Goal: Task Accomplishment & Management: Complete application form

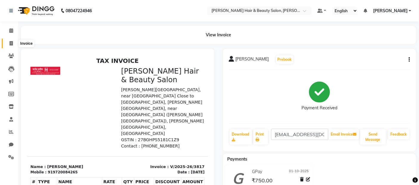
click at [11, 43] on icon at bounding box center [11, 43] width 3 height 4
select select "service"
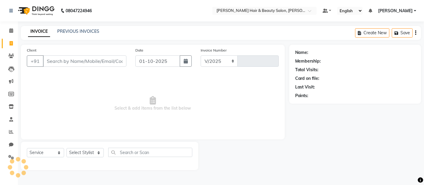
select select "7927"
type input "3818"
click at [67, 64] on input "Client" at bounding box center [85, 61] width 84 height 11
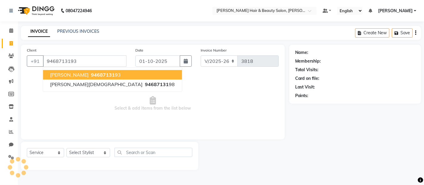
type input "9468713193"
select select "2: Object"
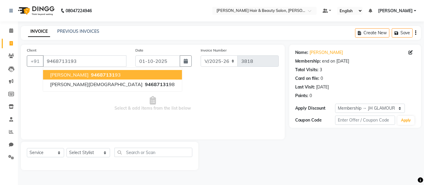
click at [57, 73] on span "[PERSON_NAME]" at bounding box center [69, 75] width 39 height 6
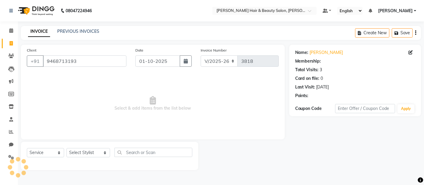
select select "2: Object"
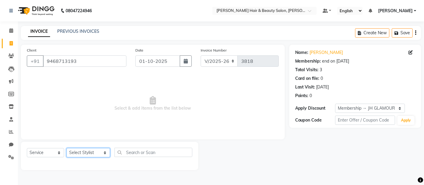
click at [96, 152] on select "Select Stylist [PERSON_NAME] Zibral [PERSON_NAME] [PERSON_NAME] [PERSON_NAME] […" at bounding box center [89, 152] width 44 height 9
select select "72247"
click at [67, 149] on select "Select Stylist [PERSON_NAME] Zibral [PERSON_NAME] [PERSON_NAME] [PERSON_NAME] […" at bounding box center [89, 152] width 44 height 9
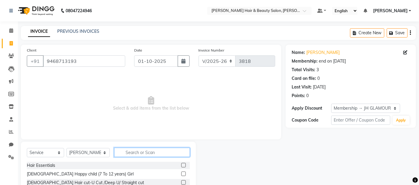
click at [144, 151] on input "text" at bounding box center [152, 152] width 76 height 9
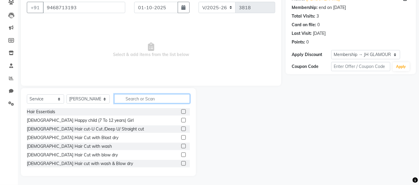
click at [147, 98] on input "text" at bounding box center [152, 98] width 76 height 9
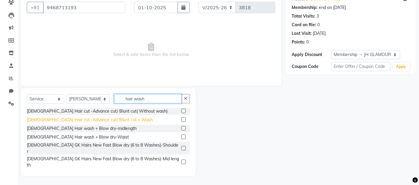
scroll to position [33, 0]
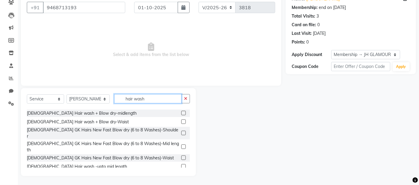
type input "hair wash"
click at [181, 173] on label at bounding box center [183, 175] width 4 height 4
click at [181, 174] on input "checkbox" at bounding box center [183, 176] width 4 height 4
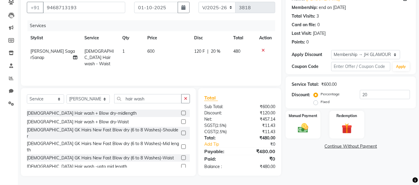
checkbox input "false"
click at [157, 53] on td "600" at bounding box center [167, 58] width 47 height 26
select select "72247"
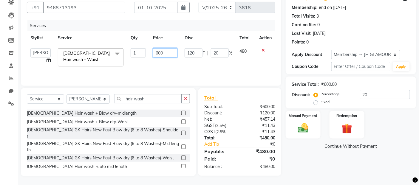
click at [158, 52] on input "600" at bounding box center [165, 52] width 24 height 9
type input "700"
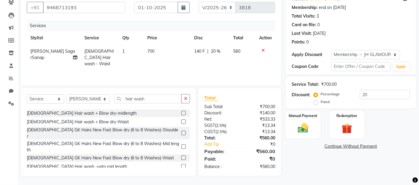
click at [172, 67] on div "Services Stylist Service Qty Price Disc Total Action [PERSON_NAME] Saga rSanap …" at bounding box center [151, 50] width 249 height 60
click at [306, 132] on img at bounding box center [304, 128] width 18 height 13
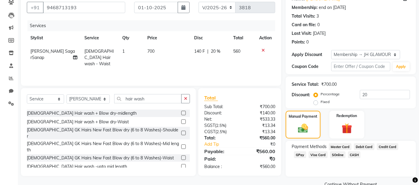
click at [301, 155] on span "GPay" at bounding box center [300, 155] width 12 height 7
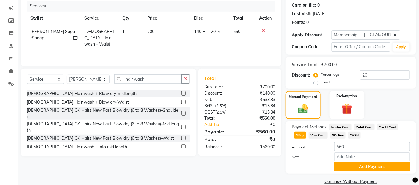
scroll to position [84, 0]
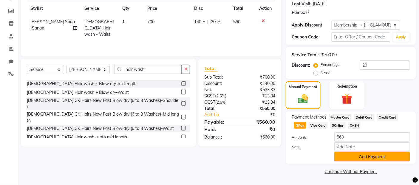
click at [347, 159] on button "Add Payment" at bounding box center [373, 157] width 76 height 9
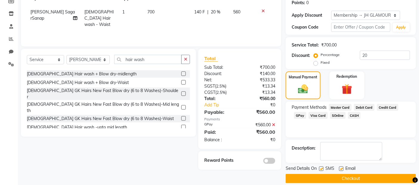
scroll to position [100, 0]
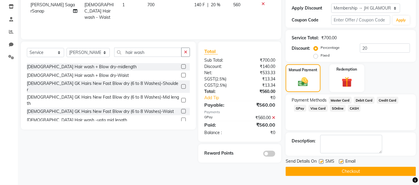
click at [323, 162] on label at bounding box center [321, 162] width 4 height 4
click at [323, 162] on input "checkbox" at bounding box center [321, 162] width 4 height 4
checkbox input "false"
click at [343, 161] on label at bounding box center [341, 162] width 4 height 4
click at [343, 161] on input "checkbox" at bounding box center [341, 162] width 4 height 4
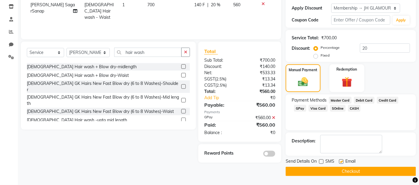
checkbox input "false"
click at [340, 170] on button "Checkout" at bounding box center [351, 171] width 130 height 9
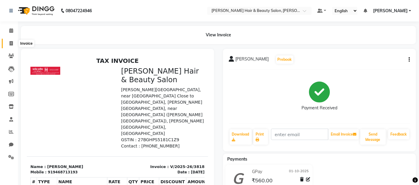
click at [11, 44] on icon at bounding box center [11, 43] width 3 height 4
select select "service"
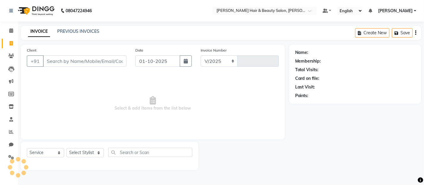
select select "7927"
type input "3819"
click at [68, 61] on input "Client" at bounding box center [85, 61] width 84 height 11
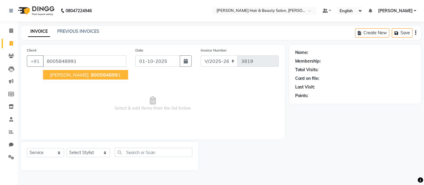
type input "8005848991"
select select "1: Object"
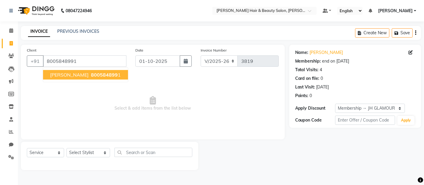
click at [62, 73] on span "[PERSON_NAME]" at bounding box center [69, 75] width 39 height 6
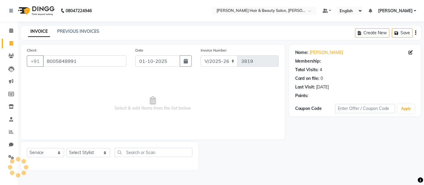
select select "1: Object"
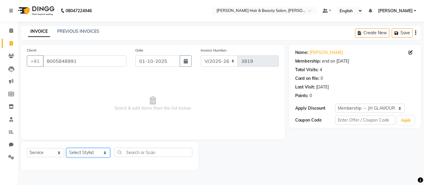
click at [95, 156] on select "Select Stylist [PERSON_NAME] Zibral [PERSON_NAME] [PERSON_NAME] [PERSON_NAME] […" at bounding box center [89, 152] width 44 height 9
select select "72244"
click at [67, 149] on select "Select Stylist [PERSON_NAME] Zibral [PERSON_NAME] [PERSON_NAME] [PERSON_NAME] […" at bounding box center [89, 152] width 44 height 9
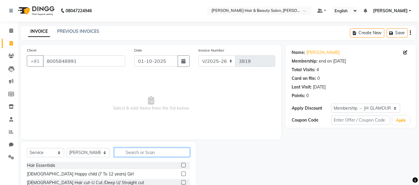
click at [140, 150] on input "text" at bounding box center [152, 152] width 76 height 9
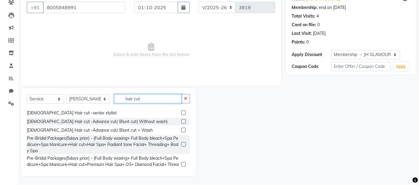
scroll to position [120, 0]
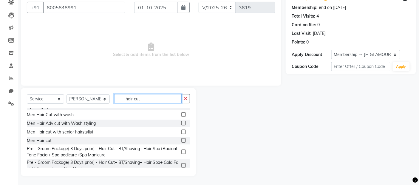
type input "hair cut"
click at [181, 139] on label at bounding box center [183, 141] width 4 height 4
click at [181, 139] on input "checkbox" at bounding box center [183, 141] width 4 height 4
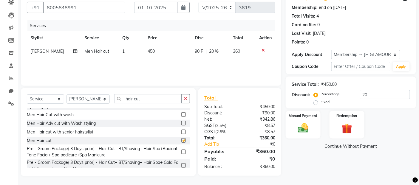
checkbox input "false"
click at [147, 97] on input "hair cut" at bounding box center [148, 98] width 68 height 9
type input "h"
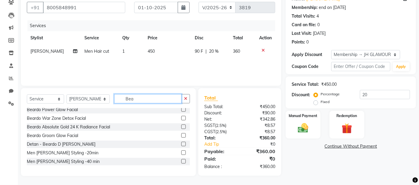
scroll to position [2, 0]
type input "[PERSON_NAME]"
click at [181, 153] on label at bounding box center [183, 153] width 4 height 4
click at [181, 153] on input "checkbox" at bounding box center [183, 153] width 4 height 4
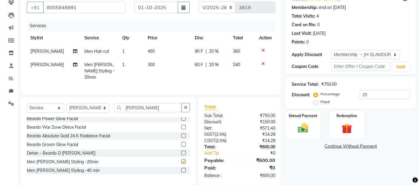
checkbox input "false"
click at [302, 133] on img at bounding box center [304, 128] width 18 height 13
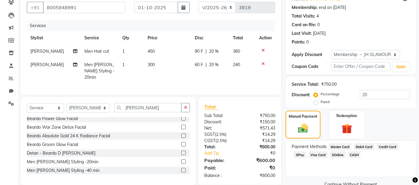
click at [300, 154] on span "GPay" at bounding box center [300, 155] width 12 height 7
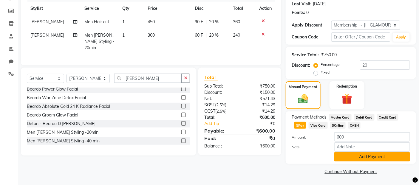
click at [351, 157] on button "Add Payment" at bounding box center [373, 157] width 76 height 9
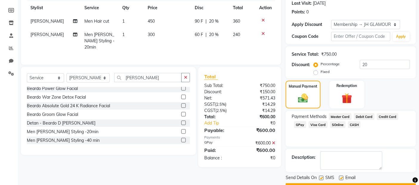
click at [322, 180] on label at bounding box center [321, 178] width 4 height 4
click at [322, 180] on input "checkbox" at bounding box center [321, 179] width 4 height 4
checkbox input "false"
click at [342, 180] on label at bounding box center [341, 178] width 4 height 4
click at [342, 180] on input "checkbox" at bounding box center [341, 179] width 4 height 4
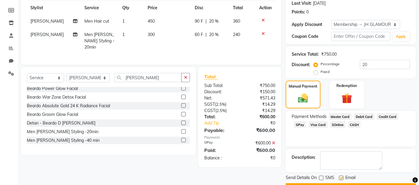
checkbox input "false"
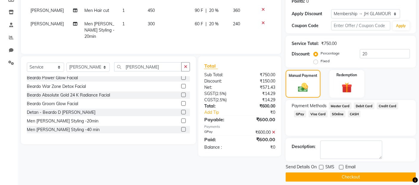
scroll to position [100, 0]
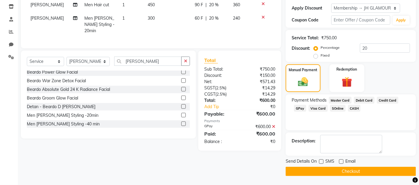
click at [335, 171] on button "Checkout" at bounding box center [351, 171] width 130 height 9
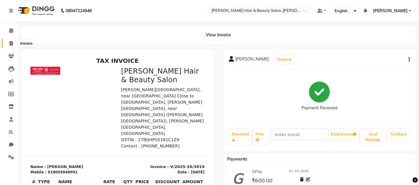
click at [11, 40] on span at bounding box center [11, 43] width 10 height 7
select select "service"
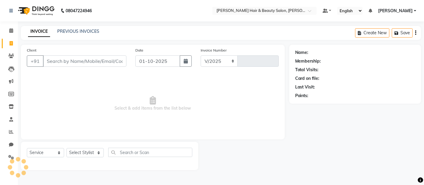
select select "7927"
type input "3820"
click at [70, 61] on input "Client" at bounding box center [85, 61] width 84 height 11
click at [72, 62] on input "Client" at bounding box center [85, 61] width 84 height 11
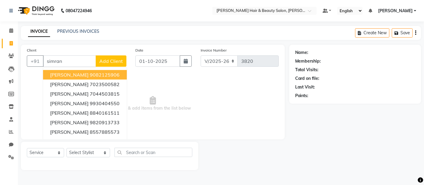
click at [74, 75] on span "[PERSON_NAME]" at bounding box center [69, 75] width 39 height 6
type input "9082125906"
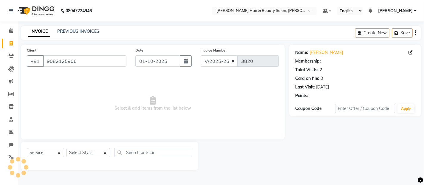
select select "1: Object"
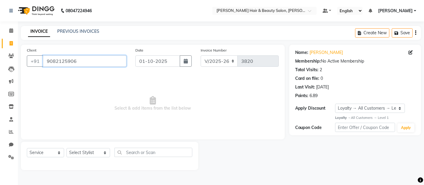
click at [96, 60] on input "9082125906" at bounding box center [85, 61] width 84 height 11
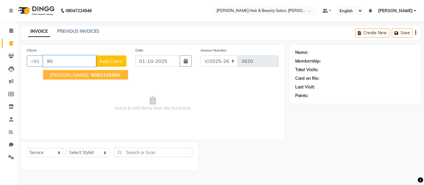
type input "9"
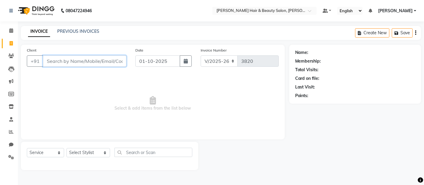
click at [90, 57] on input "Client" at bounding box center [85, 61] width 84 height 11
click at [72, 57] on input "Client" at bounding box center [85, 61] width 84 height 11
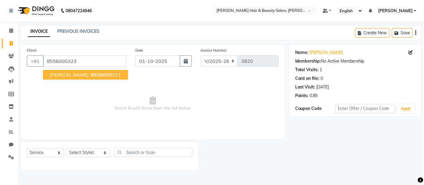
click at [91, 76] on span "8556000" at bounding box center [101, 75] width 21 height 6
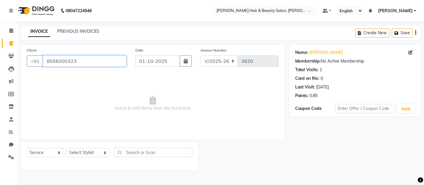
click at [81, 61] on input "8556000323" at bounding box center [85, 61] width 84 height 11
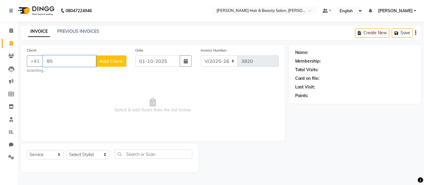
type input "8"
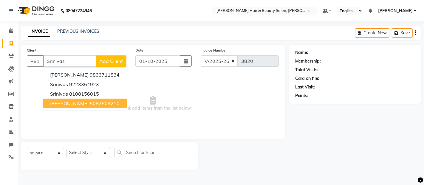
click at [273, 137] on div "Client +91 [PERSON_NAME] 9833711834 Srinivas 9223364923 Srinivas 8108156015 [PE…" at bounding box center [153, 92] width 264 height 95
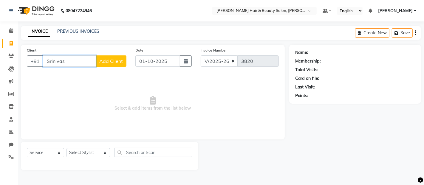
click at [72, 60] on input "Srinivas" at bounding box center [69, 61] width 53 height 11
type input "S"
click at [74, 61] on input "Client" at bounding box center [85, 61] width 84 height 11
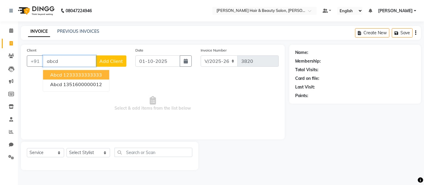
click at [78, 75] on ngb-highlight "1233333333333" at bounding box center [82, 75] width 39 height 6
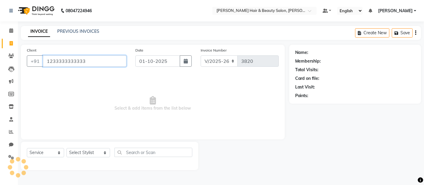
type input "1233333333333"
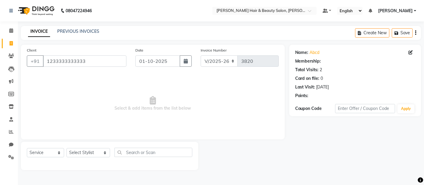
select select "1: Object"
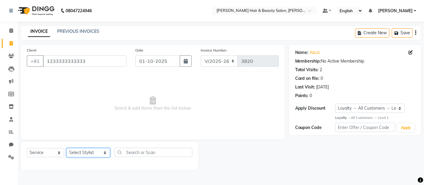
click at [97, 152] on select "Select Stylist [PERSON_NAME] Zibral [PERSON_NAME] [PERSON_NAME] [PERSON_NAME] […" at bounding box center [89, 152] width 44 height 9
select select "74422"
click at [67, 149] on select "Select Stylist [PERSON_NAME] Zibral [PERSON_NAME] [PERSON_NAME] [PERSON_NAME] […" at bounding box center [89, 152] width 44 height 9
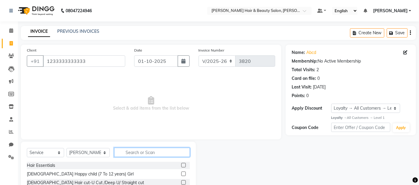
click at [138, 153] on input "text" at bounding box center [152, 152] width 76 height 9
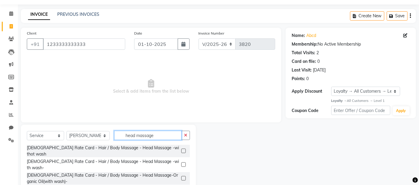
scroll to position [33, 0]
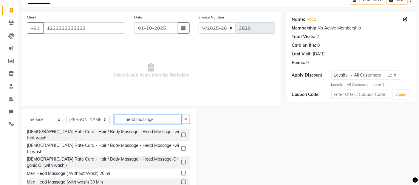
type input "head massage"
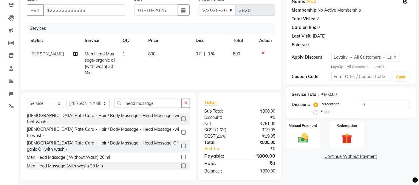
scroll to position [60, 0]
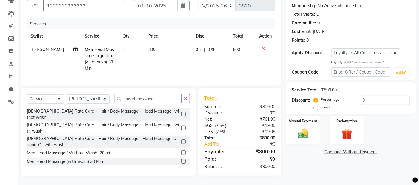
click at [184, 168] on label at bounding box center [183, 170] width 4 height 4
click at [184, 169] on input "checkbox" at bounding box center [183, 171] width 4 height 4
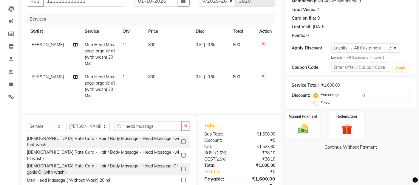
checkbox input "false"
click at [263, 42] on icon at bounding box center [263, 44] width 3 height 4
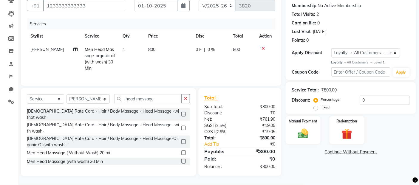
click at [163, 48] on td "800" at bounding box center [168, 59] width 47 height 32
select select "74422"
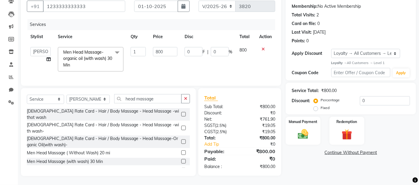
scroll to position [60, 0]
click at [166, 47] on input "800" at bounding box center [165, 51] width 24 height 9
type input "8"
type input "1000"
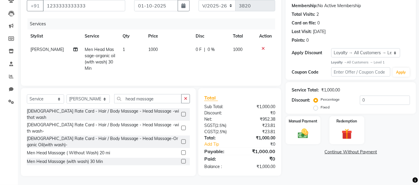
click at [186, 61] on tr "[PERSON_NAME] Men Head Massage-organic oil (with wash) 30 Min 1 1000 0 F | 0 % …" at bounding box center [151, 59] width 249 height 32
click at [157, 101] on input "head massage" at bounding box center [148, 98] width 68 height 9
type input "h"
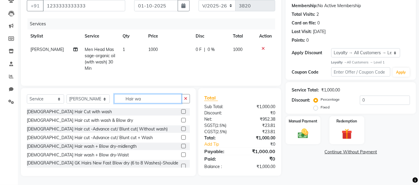
scroll to position [133, 0]
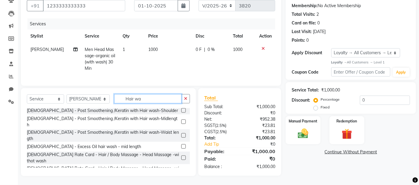
type input "Hair wa"
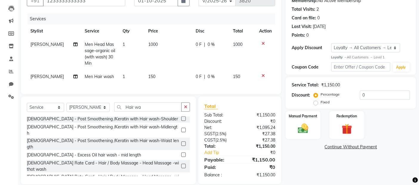
checkbox input "false"
click at [144, 112] on input "Hair wa" at bounding box center [148, 107] width 68 height 9
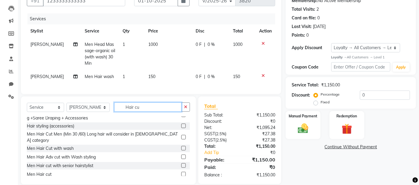
scroll to position [105, 0]
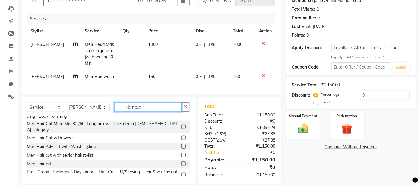
type input "Hair cut"
click at [181, 162] on label at bounding box center [183, 164] width 4 height 4
click at [181, 162] on input "checkbox" at bounding box center [183, 164] width 4 height 4
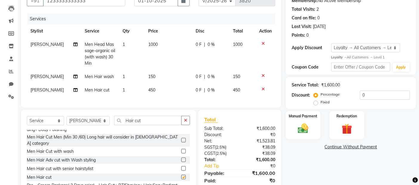
checkbox input "false"
click at [139, 125] on input "Hair cut" at bounding box center [148, 120] width 68 height 9
type input "H"
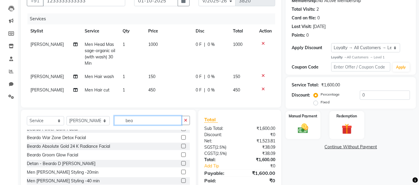
scroll to position [0, 0]
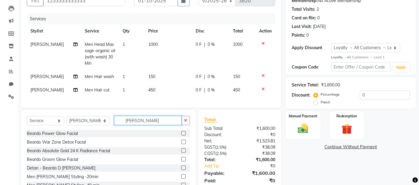
type input "[PERSON_NAME]"
click at [181, 179] on label at bounding box center [183, 177] width 4 height 4
click at [181, 179] on input "checkbox" at bounding box center [183, 177] width 4 height 4
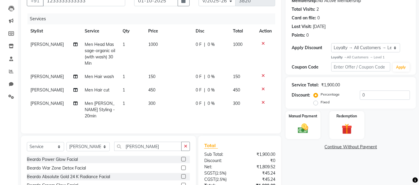
checkbox input "false"
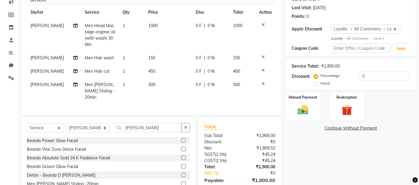
scroll to position [94, 0]
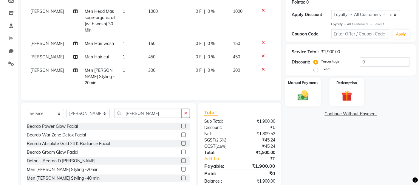
click at [305, 96] on img at bounding box center [304, 96] width 18 height 13
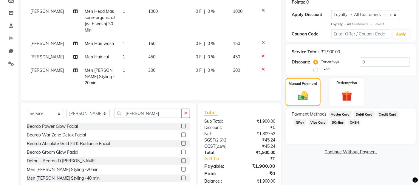
click at [365, 114] on span "Debit Card" at bounding box center [364, 114] width 21 height 7
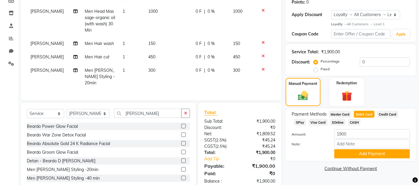
scroll to position [107, 0]
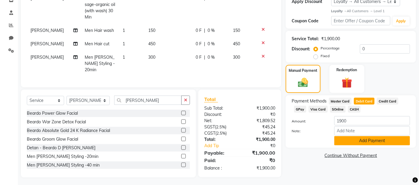
click at [358, 141] on button "Add Payment" at bounding box center [373, 140] width 76 height 9
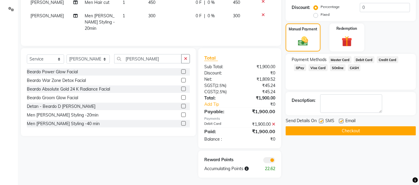
scroll to position [149, 0]
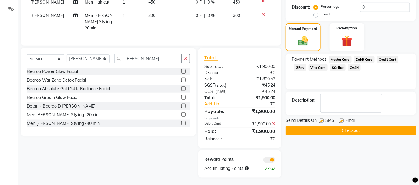
click at [321, 120] on label at bounding box center [321, 121] width 4 height 4
click at [321, 120] on input "checkbox" at bounding box center [321, 121] width 4 height 4
checkbox input "false"
click at [341, 121] on label at bounding box center [341, 121] width 4 height 4
click at [341, 121] on input "checkbox" at bounding box center [341, 121] width 4 height 4
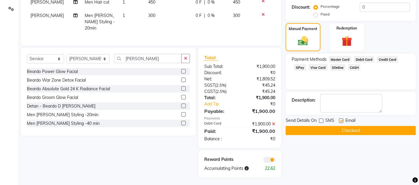
checkbox input "false"
click at [341, 129] on button "Checkout" at bounding box center [351, 130] width 130 height 9
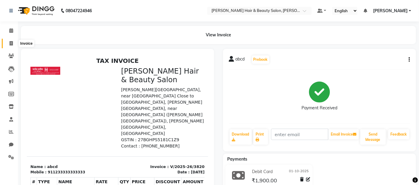
click at [12, 42] on icon at bounding box center [11, 43] width 3 height 4
select select "service"
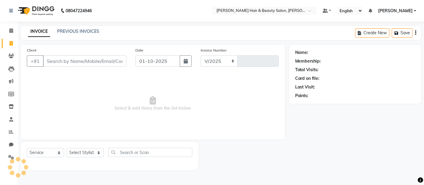
select select "7927"
type input "3821"
click at [69, 61] on input "Client" at bounding box center [85, 61] width 84 height 11
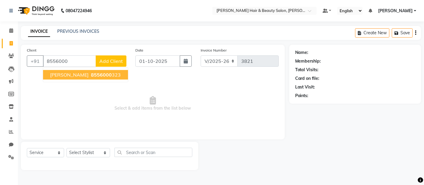
click at [91, 78] on span "8556000" at bounding box center [101, 75] width 21 height 6
type input "8556000323"
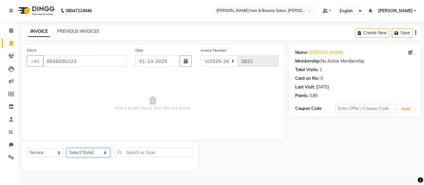
click at [96, 154] on select "Select Stylist [PERSON_NAME] Zibral [PERSON_NAME] [PERSON_NAME] [PERSON_NAME] […" at bounding box center [89, 152] width 44 height 9
select select "86784"
click at [67, 149] on select "Select Stylist [PERSON_NAME] Zibral [PERSON_NAME] [PERSON_NAME] [PERSON_NAME] […" at bounding box center [89, 152] width 44 height 9
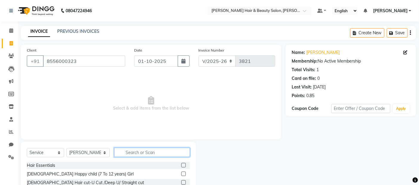
click at [144, 152] on input "text" at bounding box center [152, 152] width 76 height 9
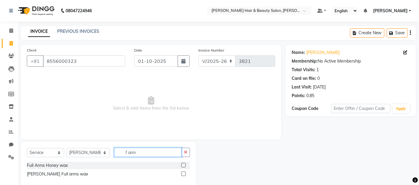
type input "f arm"
click at [185, 164] on label at bounding box center [183, 165] width 4 height 4
click at [185, 164] on input "checkbox" at bounding box center [183, 166] width 4 height 4
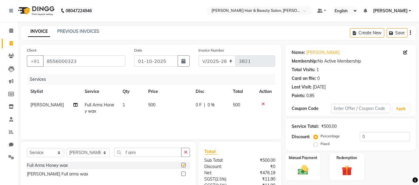
checkbox input "false"
click at [121, 151] on input "f arm" at bounding box center [148, 152] width 68 height 9
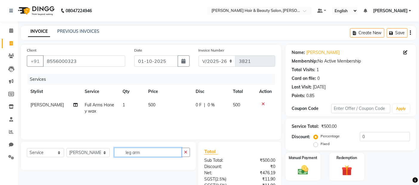
click at [138, 153] on input "leg arm" at bounding box center [148, 152] width 68 height 9
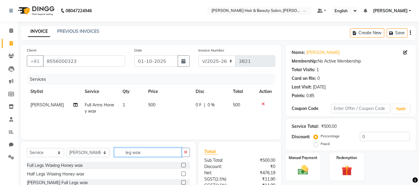
type input "leg wax"
click at [185, 164] on label at bounding box center [183, 165] width 4 height 4
click at [185, 164] on input "checkbox" at bounding box center [183, 166] width 4 height 4
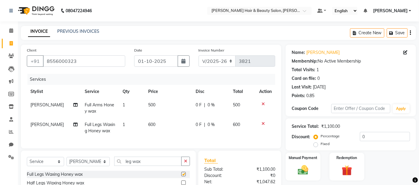
checkbox input "false"
click at [98, 166] on select "Select Stylist [PERSON_NAME] Zibral [PERSON_NAME] [PERSON_NAME] [PERSON_NAME] […" at bounding box center [88, 161] width 43 height 9
select select "72245"
click at [67, 162] on select "Select Stylist [PERSON_NAME] Zibral [PERSON_NAME] [PERSON_NAME] [PERSON_NAME] […" at bounding box center [88, 161] width 43 height 9
click at [159, 165] on input "leg wax" at bounding box center [148, 161] width 68 height 9
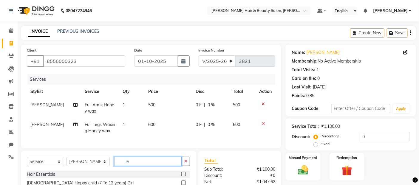
type input "l"
type input "Eye brow"
click at [184, 177] on label at bounding box center [183, 174] width 4 height 4
click at [184, 177] on input "checkbox" at bounding box center [183, 175] width 4 height 4
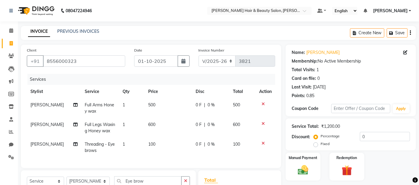
checkbox input "false"
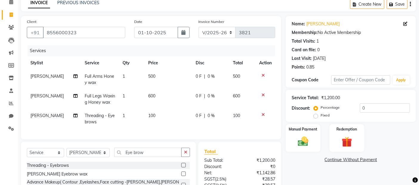
scroll to position [66, 0]
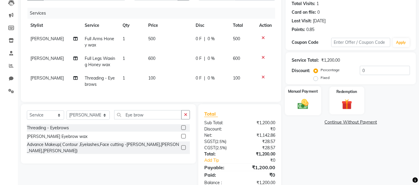
click at [302, 107] on img at bounding box center [304, 104] width 18 height 13
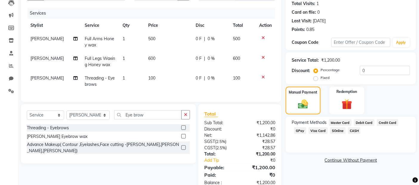
click at [301, 130] on span "GPay" at bounding box center [300, 130] width 12 height 7
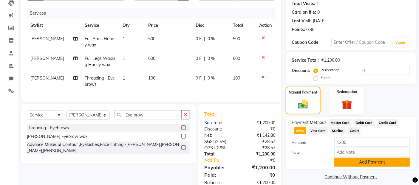
click at [354, 165] on button "Add Payment" at bounding box center [373, 162] width 76 height 9
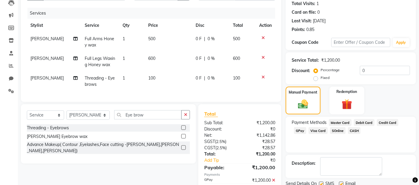
scroll to position [99, 0]
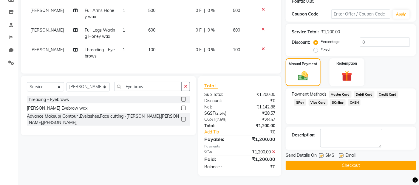
click at [324, 154] on label at bounding box center [321, 156] width 4 height 4
click at [323, 154] on input "checkbox" at bounding box center [321, 156] width 4 height 4
checkbox input "false"
click at [343, 154] on label at bounding box center [341, 156] width 4 height 4
click at [343, 154] on input "checkbox" at bounding box center [341, 156] width 4 height 4
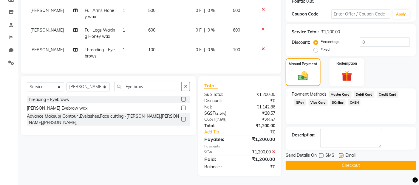
checkbox input "false"
click at [345, 164] on button "Checkout" at bounding box center [351, 165] width 130 height 9
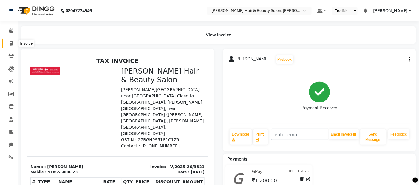
click at [11, 42] on icon at bounding box center [11, 43] width 3 height 4
select select "service"
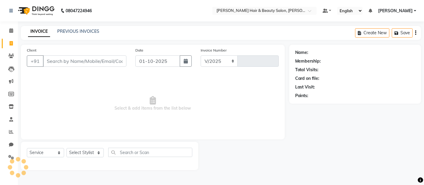
select select "7927"
type input "3822"
click at [61, 62] on input "Client" at bounding box center [85, 61] width 84 height 11
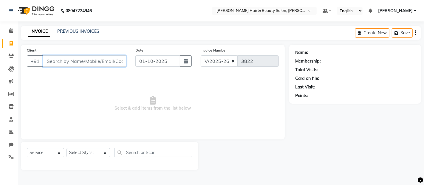
click at [71, 64] on input "Client" at bounding box center [85, 61] width 84 height 11
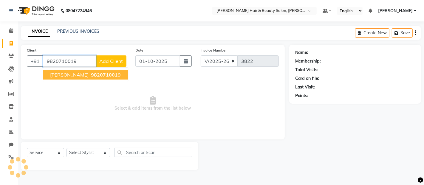
type input "9820710019"
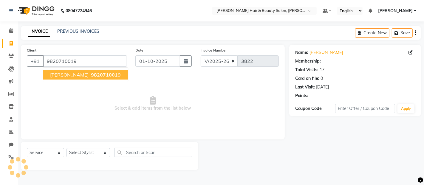
select select "2: Object"
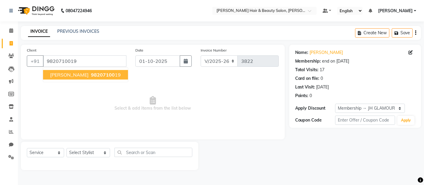
click at [61, 73] on span "[PERSON_NAME]" at bounding box center [69, 75] width 39 height 6
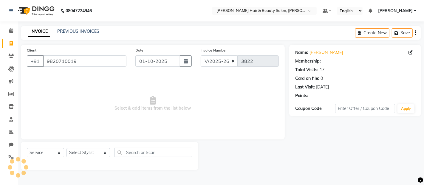
select select "2: Object"
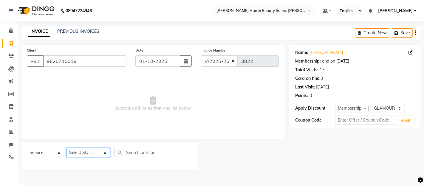
click at [97, 153] on select "Select Stylist [PERSON_NAME] Zibral [PERSON_NAME] [PERSON_NAME] [PERSON_NAME] […" at bounding box center [89, 152] width 44 height 9
select select "88034"
click at [67, 149] on select "Select Stylist [PERSON_NAME] Zibral [PERSON_NAME] [PERSON_NAME] [PERSON_NAME] […" at bounding box center [89, 152] width 44 height 9
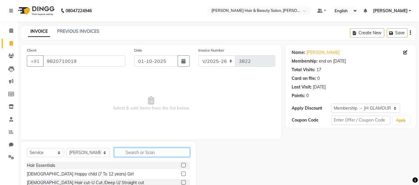
click at [137, 150] on input "text" at bounding box center [152, 152] width 76 height 9
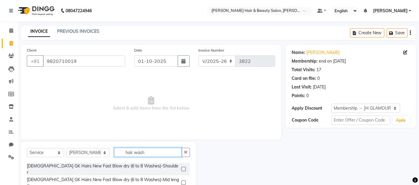
scroll to position [66, 0]
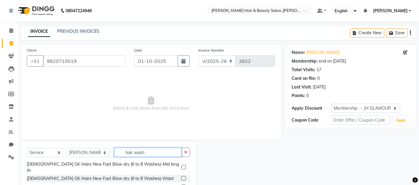
type input "hair wash"
click at [181, 185] on label at bounding box center [183, 187] width 4 height 4
click at [181, 185] on input "checkbox" at bounding box center [183, 188] width 4 height 4
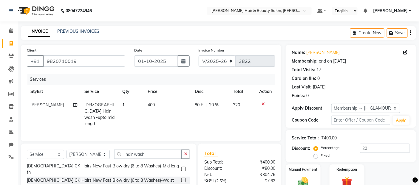
checkbox input "false"
click at [264, 103] on icon at bounding box center [263, 104] width 3 height 4
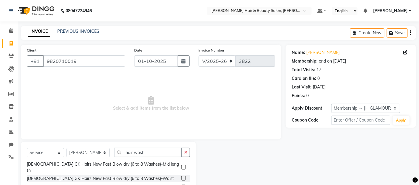
scroll to position [54, 0]
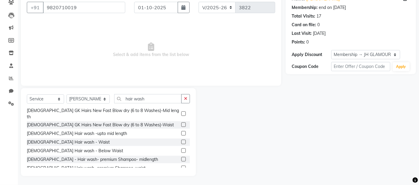
click at [181, 157] on label at bounding box center [183, 159] width 4 height 4
click at [181, 158] on input "checkbox" at bounding box center [183, 160] width 4 height 4
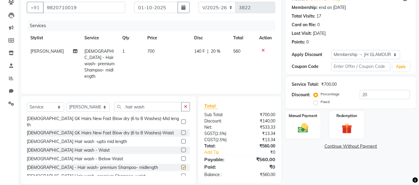
checkbox input "false"
click at [303, 127] on img at bounding box center [304, 128] width 18 height 13
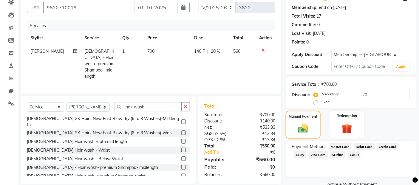
click at [301, 156] on span "GPay" at bounding box center [300, 155] width 12 height 7
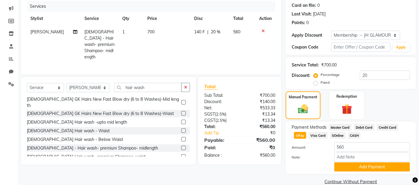
scroll to position [84, 0]
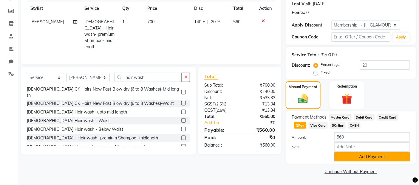
click at [357, 155] on button "Add Payment" at bounding box center [373, 157] width 76 height 9
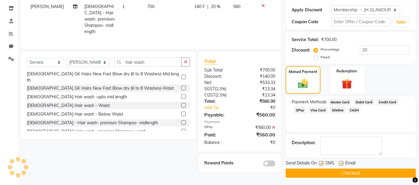
scroll to position [100, 0]
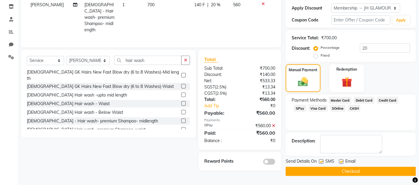
click at [323, 160] on label at bounding box center [321, 162] width 4 height 4
click at [323, 160] on input "checkbox" at bounding box center [321, 162] width 4 height 4
checkbox input "false"
click at [341, 162] on label at bounding box center [341, 162] width 4 height 4
click at [341, 162] on input "checkbox" at bounding box center [341, 162] width 4 height 4
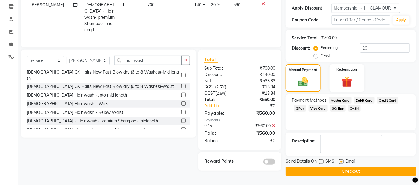
checkbox input "false"
click at [343, 171] on button "Checkout" at bounding box center [351, 171] width 130 height 9
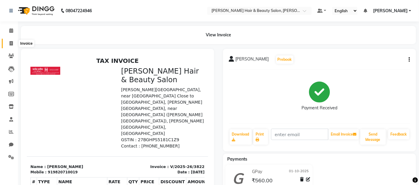
click at [12, 44] on icon at bounding box center [11, 43] width 3 height 4
select select "service"
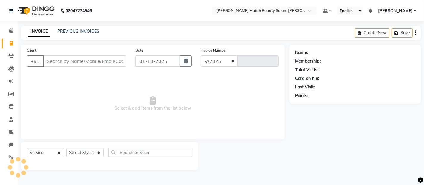
select select "7927"
type input "3823"
click at [66, 58] on input "Client" at bounding box center [85, 61] width 84 height 11
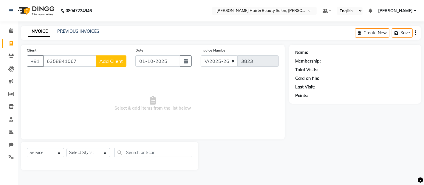
type input "6358841067"
click at [107, 63] on span "Add Client" at bounding box center [111, 61] width 24 height 6
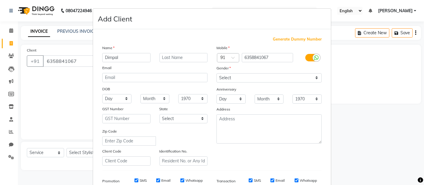
type input "Dimpal"
click at [184, 56] on input "text" at bounding box center [184, 57] width 48 height 9
type input "[PERSON_NAME]"
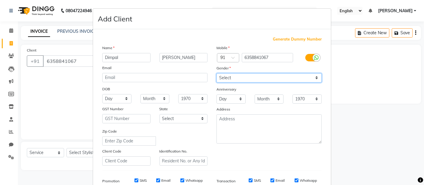
drag, startPoint x: 317, startPoint y: 79, endPoint x: 312, endPoint y: 79, distance: 5.2
click at [317, 79] on select "Select [DEMOGRAPHIC_DATA] [DEMOGRAPHIC_DATA] Other Prefer Not To Say" at bounding box center [269, 77] width 105 height 9
select select "[DEMOGRAPHIC_DATA]"
click at [217, 73] on select "Select [DEMOGRAPHIC_DATA] [DEMOGRAPHIC_DATA] Other Prefer Not To Say" at bounding box center [269, 77] width 105 height 9
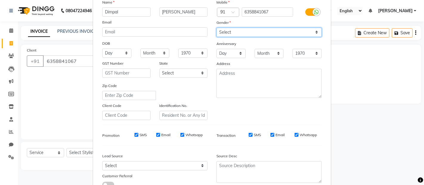
scroll to position [66, 0]
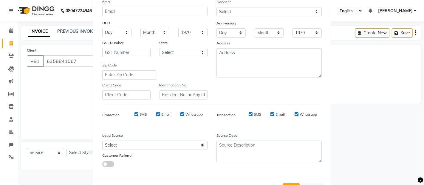
click at [255, 114] on label "SMS" at bounding box center [257, 114] width 7 height 5
click at [253, 114] on input "SMS" at bounding box center [251, 115] width 4 height 4
checkbox input "false"
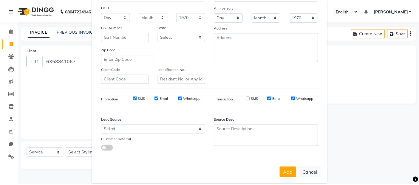
scroll to position [90, 0]
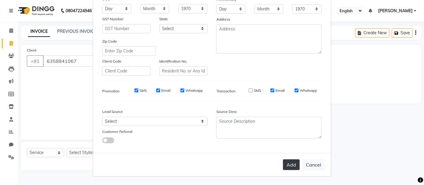
click at [288, 164] on button "Add" at bounding box center [291, 165] width 17 height 11
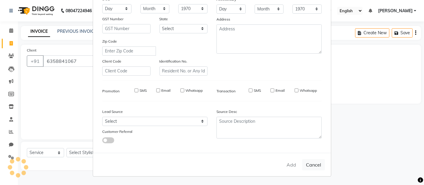
select select
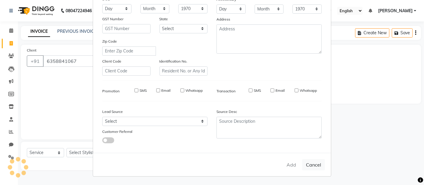
select select
checkbox input "false"
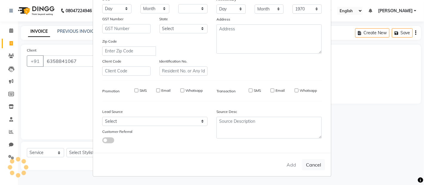
checkbox input "false"
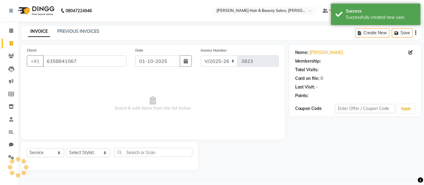
select select "1: Object"
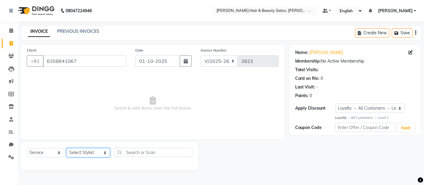
click at [96, 153] on select "Select Stylist [PERSON_NAME] Zibral [PERSON_NAME] [PERSON_NAME] [PERSON_NAME] […" at bounding box center [89, 152] width 44 height 9
select select "72245"
click at [67, 149] on select "Select Stylist [PERSON_NAME] Zibral [PERSON_NAME] [PERSON_NAME] [PERSON_NAME] […" at bounding box center [89, 152] width 44 height 9
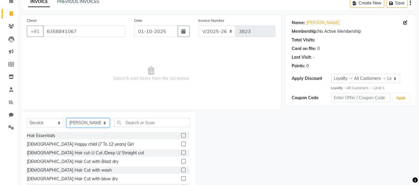
scroll to position [54, 0]
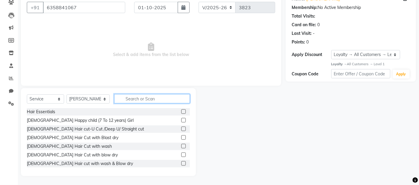
click at [152, 102] on input "text" at bounding box center [152, 98] width 76 height 9
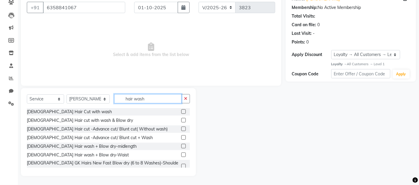
scroll to position [33, 0]
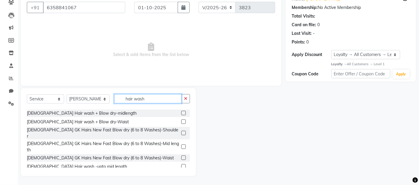
type input "hair wash"
click at [181, 164] on label at bounding box center [183, 166] width 4 height 4
click at [181, 165] on input "checkbox" at bounding box center [183, 167] width 4 height 4
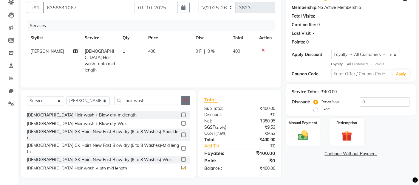
checkbox input "false"
click at [162, 53] on td "400" at bounding box center [168, 61] width 47 height 32
select select "72245"
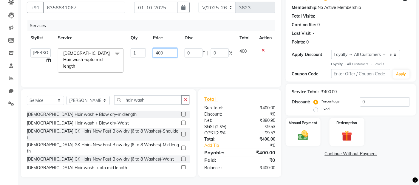
click at [168, 52] on input "400" at bounding box center [165, 52] width 24 height 9
type input "4"
type input "150"
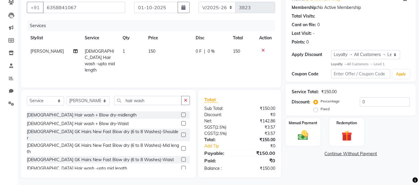
click at [184, 64] on tr "[PERSON_NAME] [DEMOGRAPHIC_DATA] Hair wash -upto mid length 1 150 0 F | 0 % 150" at bounding box center [151, 61] width 249 height 32
click at [97, 98] on select "Select Stylist [PERSON_NAME] Zibral [PERSON_NAME] [PERSON_NAME] [PERSON_NAME] […" at bounding box center [88, 100] width 43 height 9
select select "72242"
click at [67, 96] on select "Select Stylist [PERSON_NAME] Zibral [PERSON_NAME] [PERSON_NAME] [PERSON_NAME] […" at bounding box center [88, 100] width 43 height 9
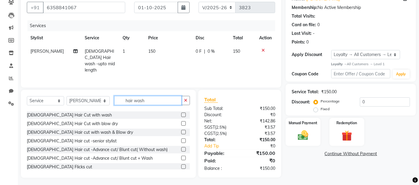
click at [144, 100] on input "hair wash" at bounding box center [148, 100] width 68 height 9
type input "h"
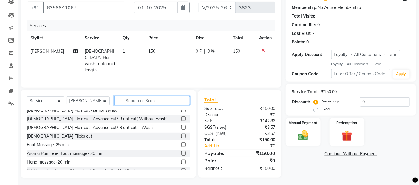
scroll to position [66, 0]
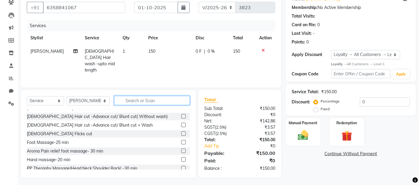
click at [136, 96] on input "text" at bounding box center [152, 100] width 76 height 9
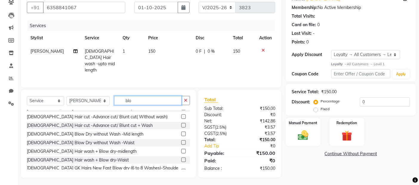
scroll to position [14, 0]
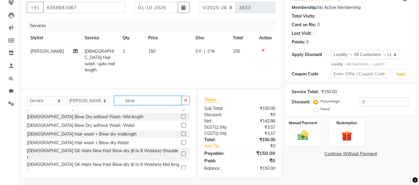
type input "blow"
click at [181, 115] on label at bounding box center [183, 117] width 4 height 4
click at [181, 115] on input "checkbox" at bounding box center [183, 117] width 4 height 4
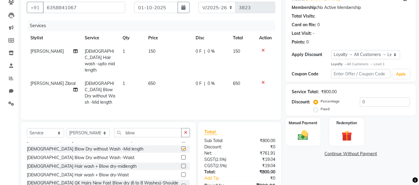
checkbox input "false"
click at [155, 84] on td "650" at bounding box center [168, 93] width 47 height 32
select select "72242"
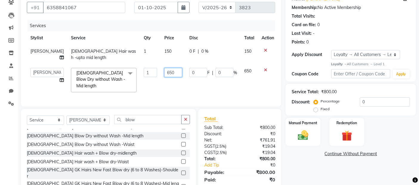
click at [164, 72] on input "650" at bounding box center [173, 72] width 18 height 9
click at [170, 72] on input "650" at bounding box center [173, 72] width 18 height 9
type input "6"
type input "700"
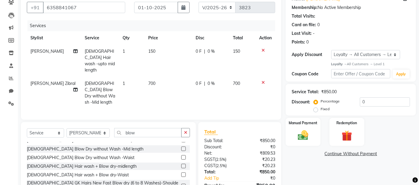
click at [195, 83] on td "0 F | 0 %" at bounding box center [210, 93] width 37 height 32
select select "72242"
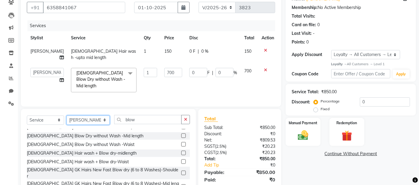
click at [99, 120] on select "Select Stylist [PERSON_NAME] Zibral [PERSON_NAME] [PERSON_NAME] [PERSON_NAME] […" at bounding box center [88, 120] width 43 height 9
select select "86784"
click at [67, 116] on select "Select Stylist [PERSON_NAME] Zibral [PERSON_NAME] [PERSON_NAME] [PERSON_NAME] […" at bounding box center [88, 120] width 43 height 9
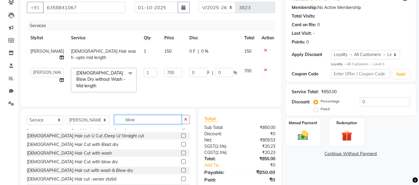
click at [155, 120] on input "blow" at bounding box center [148, 119] width 68 height 9
type input "b"
click at [147, 120] on input "text" at bounding box center [152, 119] width 76 height 9
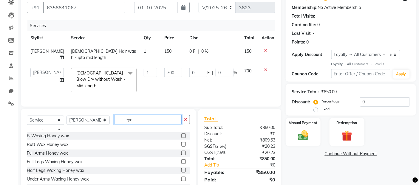
scroll to position [0, 0]
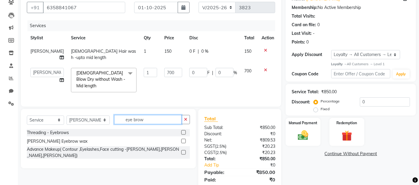
type input "eye brow"
click at [184, 133] on label at bounding box center [183, 132] width 4 height 4
click at [184, 133] on input "checkbox" at bounding box center [183, 133] width 4 height 4
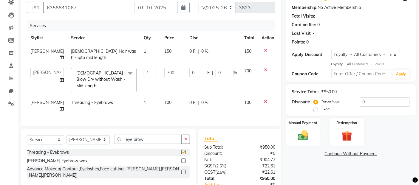
checkbox input "false"
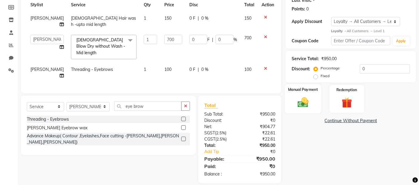
click at [300, 104] on img at bounding box center [304, 102] width 18 height 13
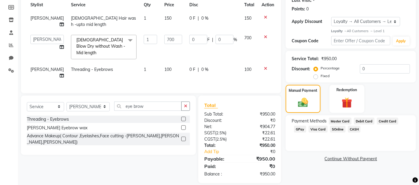
click at [300, 129] on span "GPay" at bounding box center [300, 129] width 12 height 7
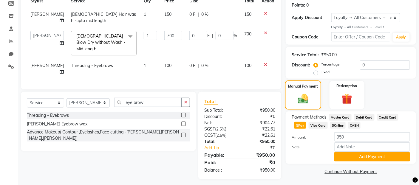
scroll to position [93, 0]
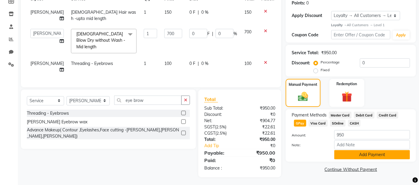
click at [355, 156] on button "Add Payment" at bounding box center [373, 154] width 76 height 9
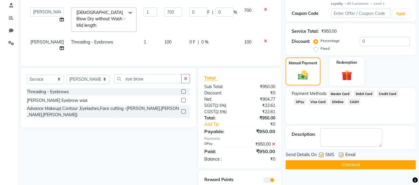
scroll to position [135, 0]
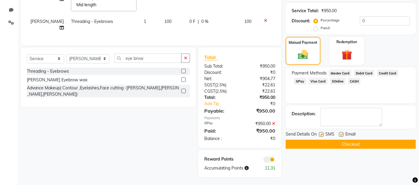
click at [322, 134] on label at bounding box center [321, 135] width 4 height 4
click at [322, 134] on input "checkbox" at bounding box center [321, 135] width 4 height 4
checkbox input "false"
click at [342, 134] on label at bounding box center [341, 135] width 4 height 4
click at [342, 134] on input "checkbox" at bounding box center [341, 135] width 4 height 4
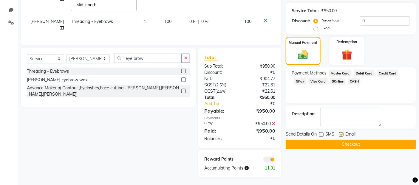
checkbox input "false"
click at [344, 144] on button "Checkout" at bounding box center [351, 144] width 130 height 9
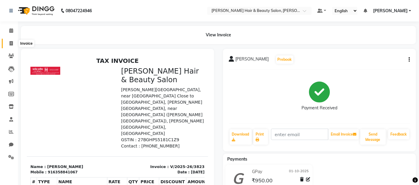
click at [11, 43] on icon at bounding box center [11, 43] width 3 height 4
select select "service"
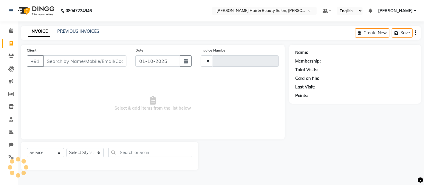
type input "3824"
select select "7927"
click at [90, 65] on input "Client" at bounding box center [85, 61] width 84 height 11
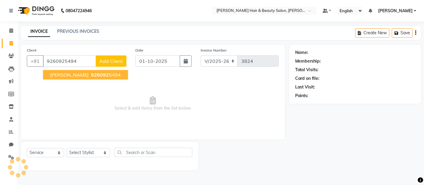
type input "9260925494"
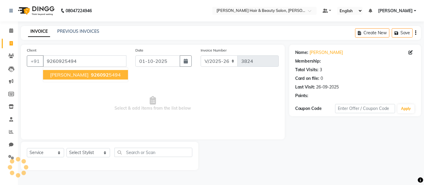
select select "1: Object"
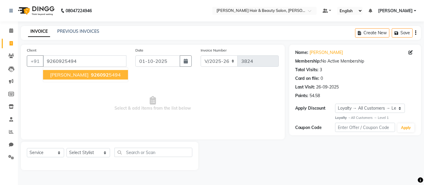
click at [73, 78] on button "[PERSON_NAME] 926092 5494" at bounding box center [85, 75] width 85 height 10
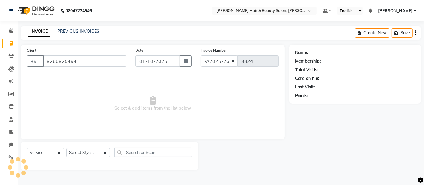
select select "1: Object"
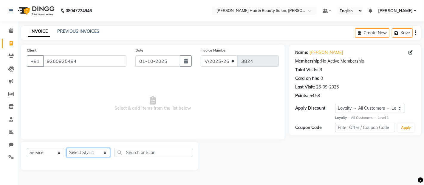
click at [97, 153] on select "Select Stylist [PERSON_NAME] Zibral [PERSON_NAME] [PERSON_NAME] [PERSON_NAME] […" at bounding box center [89, 152] width 44 height 9
select select "72242"
click at [67, 149] on select "Select Stylist [PERSON_NAME] Zibral [PERSON_NAME] [PERSON_NAME] [PERSON_NAME] […" at bounding box center [89, 152] width 44 height 9
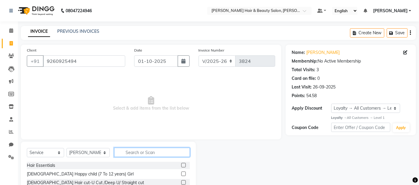
click at [151, 153] on input "text" at bounding box center [152, 152] width 76 height 9
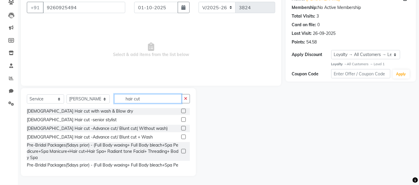
scroll to position [99, 0]
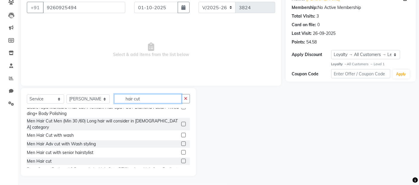
type input "hair cut"
click at [181, 159] on label at bounding box center [183, 161] width 4 height 4
click at [181, 160] on input "checkbox" at bounding box center [183, 162] width 4 height 4
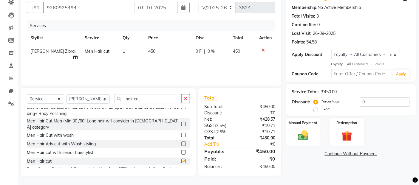
checkbox input "false"
click at [375, 100] on input "0" at bounding box center [385, 102] width 50 height 9
type input "20"
click at [303, 139] on img at bounding box center [304, 136] width 18 height 13
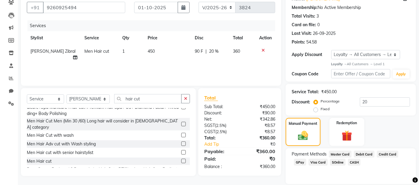
click at [299, 164] on span "GPay" at bounding box center [300, 162] width 12 height 7
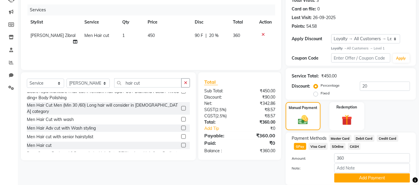
scroll to position [91, 0]
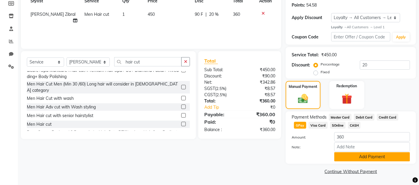
click at [344, 158] on button "Add Payment" at bounding box center [373, 157] width 76 height 9
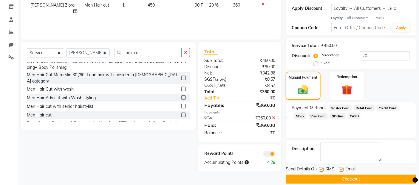
scroll to position [108, 0]
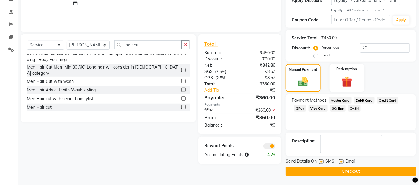
click at [321, 161] on label at bounding box center [321, 162] width 4 height 4
click at [321, 161] on input "checkbox" at bounding box center [321, 162] width 4 height 4
checkbox input "false"
click at [342, 162] on label at bounding box center [341, 162] width 4 height 4
click at [342, 162] on input "checkbox" at bounding box center [341, 162] width 4 height 4
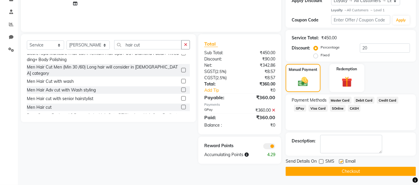
checkbox input "false"
click at [342, 170] on button "Checkout" at bounding box center [351, 171] width 130 height 9
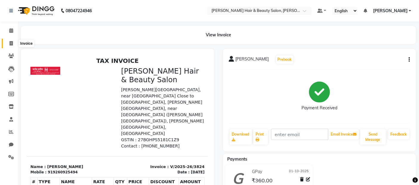
click at [12, 44] on icon at bounding box center [11, 43] width 3 height 4
select select "service"
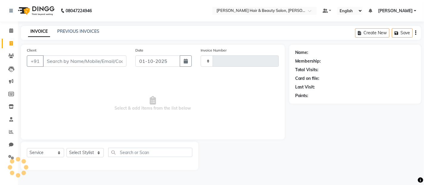
type input "3825"
click at [61, 59] on input "Client" at bounding box center [85, 61] width 84 height 11
select select "7927"
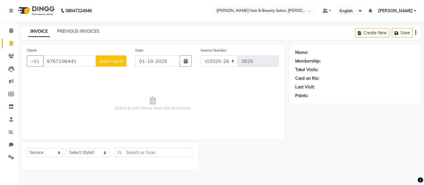
type input "9767106441"
click at [108, 62] on span "Add Client" at bounding box center [111, 61] width 24 height 6
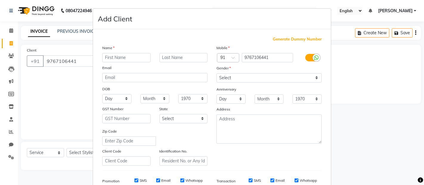
click at [121, 54] on input "text" at bounding box center [126, 57] width 48 height 9
type input "Aqib"
click at [182, 56] on input "text" at bounding box center [184, 57] width 48 height 9
type input "[PERSON_NAME]"
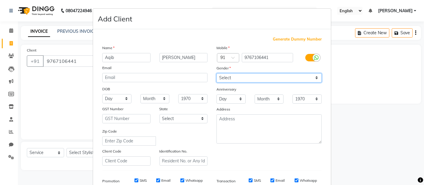
click at [312, 78] on select "Select [DEMOGRAPHIC_DATA] [DEMOGRAPHIC_DATA] Other Prefer Not To Say" at bounding box center [269, 77] width 105 height 9
select select "[DEMOGRAPHIC_DATA]"
click at [217, 73] on select "Select [DEMOGRAPHIC_DATA] [DEMOGRAPHIC_DATA] Other Prefer Not To Say" at bounding box center [269, 77] width 105 height 9
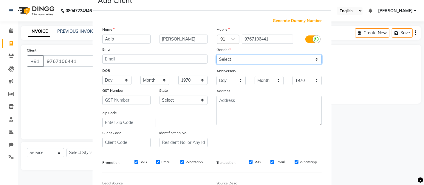
scroll to position [33, 0]
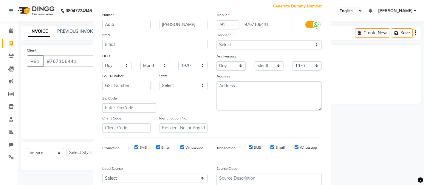
click at [256, 147] on label "SMS" at bounding box center [257, 147] width 7 height 5
click at [253, 147] on input "SMS" at bounding box center [251, 148] width 4 height 4
checkbox input "false"
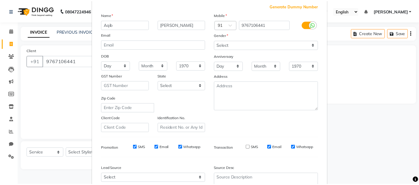
scroll to position [90, 0]
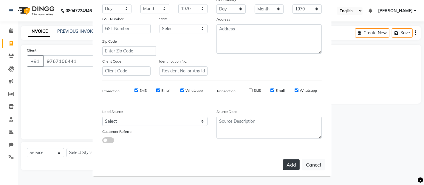
click at [283, 164] on button "Add" at bounding box center [291, 165] width 17 height 11
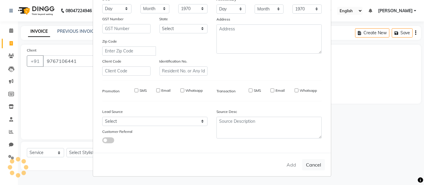
select select
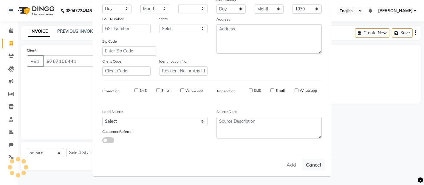
select select
checkbox input "false"
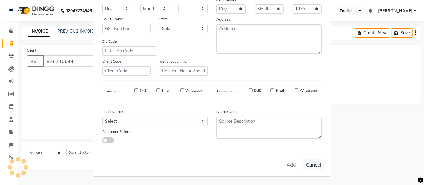
checkbox input "false"
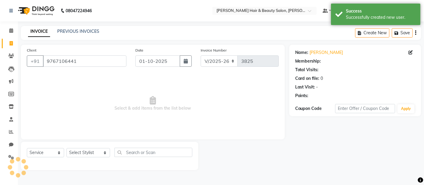
select select "1: Object"
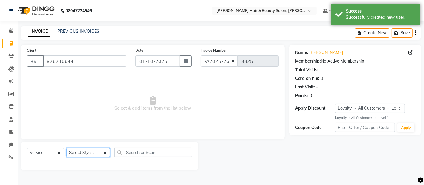
click at [97, 152] on select "Select Stylist [PERSON_NAME] Zibral [PERSON_NAME] [PERSON_NAME] [PERSON_NAME] […" at bounding box center [89, 152] width 44 height 9
select select "72245"
click at [67, 149] on select "Select Stylist [PERSON_NAME] Zibral [PERSON_NAME] [PERSON_NAME] [PERSON_NAME] […" at bounding box center [89, 152] width 44 height 9
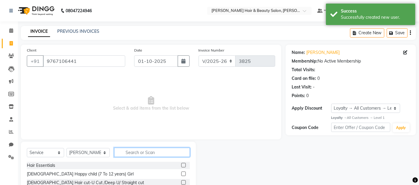
click at [157, 153] on input "text" at bounding box center [152, 152] width 76 height 9
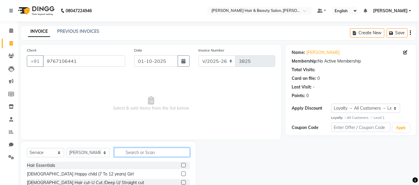
click at [162, 151] on input "text" at bounding box center [152, 152] width 76 height 9
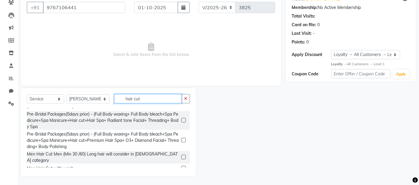
scroll to position [99, 0]
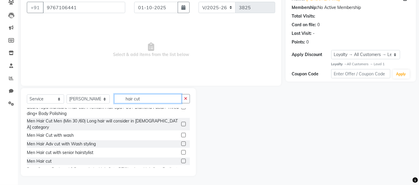
type input "hair cut"
click at [181, 159] on label at bounding box center [183, 161] width 4 height 4
click at [181, 160] on input "checkbox" at bounding box center [183, 162] width 4 height 4
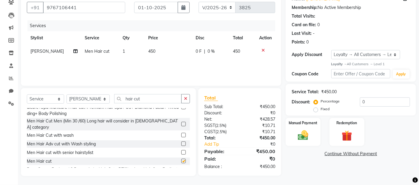
checkbox input "false"
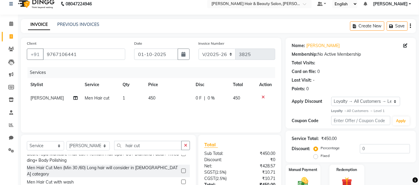
scroll to position [0, 0]
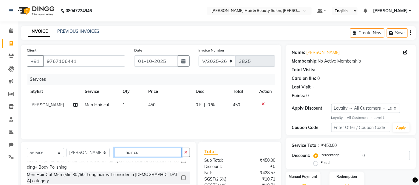
click at [147, 154] on input "hair cut" at bounding box center [148, 152] width 68 height 9
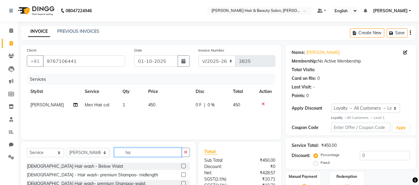
type input "h"
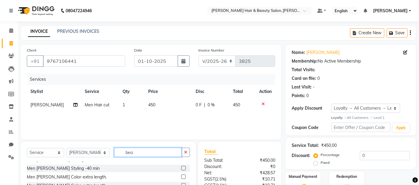
scroll to position [35, 0]
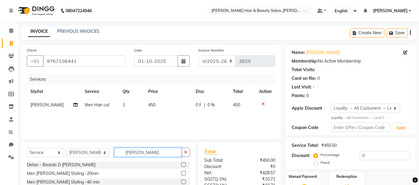
type input "[PERSON_NAME]"
click at [181, 173] on label at bounding box center [183, 173] width 4 height 4
click at [181, 173] on input "checkbox" at bounding box center [183, 174] width 4 height 4
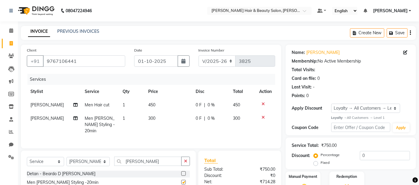
checkbox input "false"
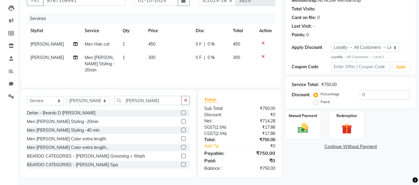
scroll to position [61, 0]
click at [306, 132] on img at bounding box center [304, 128] width 18 height 13
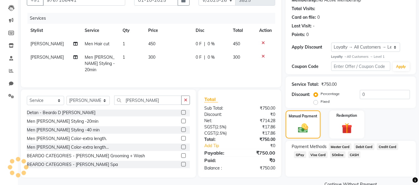
click at [301, 156] on span "GPay" at bounding box center [300, 155] width 12 height 7
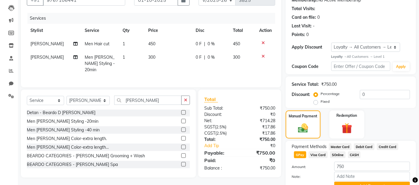
scroll to position [91, 0]
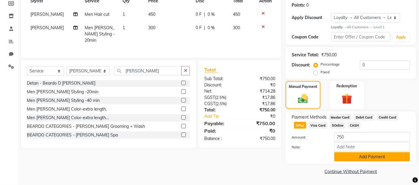
click at [355, 158] on button "Add Payment" at bounding box center [373, 157] width 76 height 9
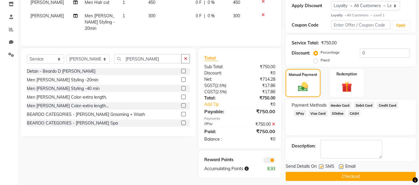
scroll to position [108, 0]
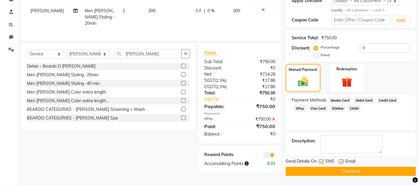
click at [323, 161] on label at bounding box center [321, 162] width 4 height 4
click at [323, 161] on input "checkbox" at bounding box center [321, 162] width 4 height 4
checkbox input "false"
click at [343, 163] on label at bounding box center [341, 162] width 4 height 4
click at [343, 163] on input "checkbox" at bounding box center [341, 162] width 4 height 4
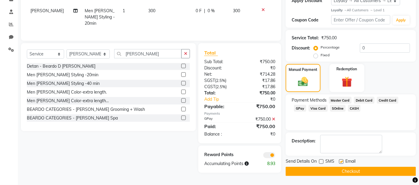
checkbox input "false"
click at [342, 170] on button "Checkout" at bounding box center [351, 171] width 130 height 9
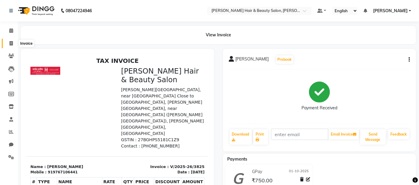
click at [10, 41] on icon at bounding box center [11, 43] width 3 height 4
select select "service"
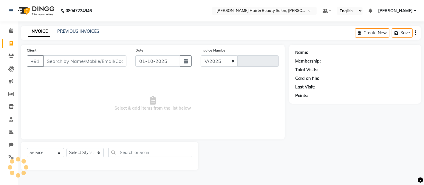
click at [90, 61] on input "Client" at bounding box center [85, 61] width 84 height 11
select select "7927"
type input "3826"
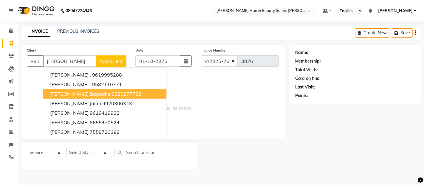
click at [66, 95] on span "[PERSON_NAME] Bagadka" at bounding box center [80, 94] width 60 height 6
type input "9820277732"
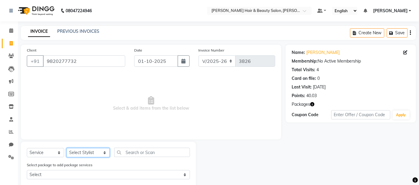
click at [95, 152] on select "Select Stylist [PERSON_NAME] Zibral [PERSON_NAME] [PERSON_NAME] [PERSON_NAME] […" at bounding box center [88, 152] width 43 height 9
select select "72243"
click at [67, 149] on select "Select Stylist [PERSON_NAME] Zibral [PERSON_NAME] [PERSON_NAME] [PERSON_NAME] […" at bounding box center [88, 152] width 43 height 9
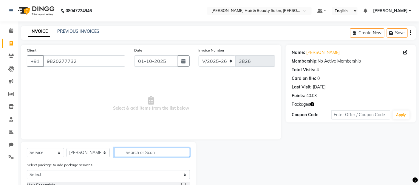
click at [144, 155] on input "text" at bounding box center [152, 152] width 76 height 9
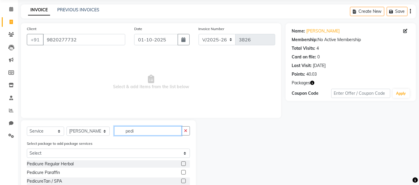
scroll to position [33, 0]
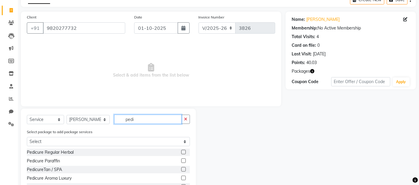
type input "pedi"
click at [181, 153] on label at bounding box center [183, 152] width 4 height 4
click at [181, 153] on input "checkbox" at bounding box center [183, 153] width 4 height 4
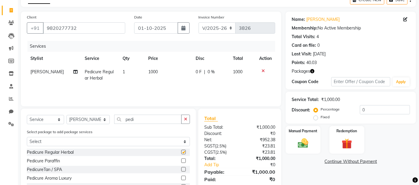
checkbox input "false"
click at [142, 119] on input "pedi" at bounding box center [148, 119] width 68 height 9
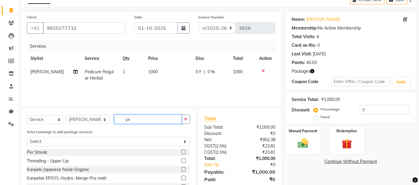
type input "p"
type input "Thread"
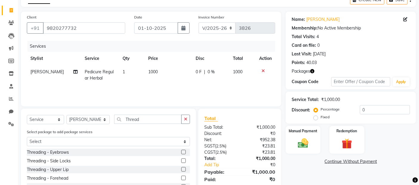
click at [181, 152] on label at bounding box center [183, 152] width 4 height 4
click at [181, 152] on input "checkbox" at bounding box center [183, 153] width 4 height 4
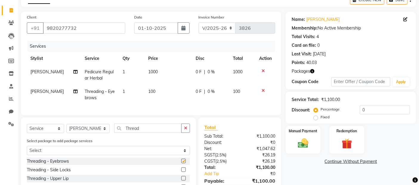
checkbox input "false"
click at [181, 181] on label at bounding box center [183, 178] width 4 height 4
click at [181, 181] on input "checkbox" at bounding box center [183, 179] width 4 height 4
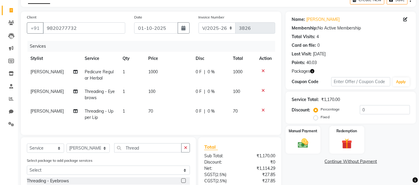
checkbox input "false"
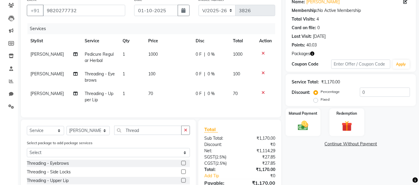
scroll to position [66, 0]
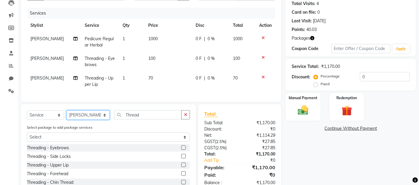
click at [99, 120] on select "Select Stylist [PERSON_NAME] Zibral [PERSON_NAME] [PERSON_NAME] [PERSON_NAME] […" at bounding box center [88, 115] width 43 height 9
select select "72244"
click at [67, 116] on select "Select Stylist [PERSON_NAME] Zibral [PERSON_NAME] [PERSON_NAME] [PERSON_NAME] […" at bounding box center [88, 115] width 43 height 9
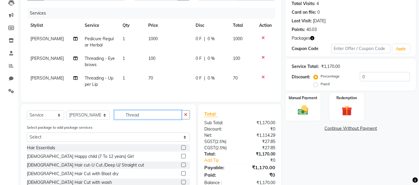
click at [142, 117] on input "Thread" at bounding box center [148, 114] width 68 height 9
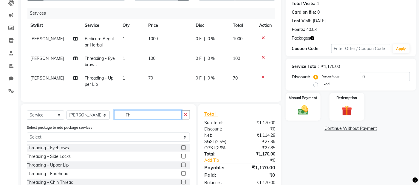
type input "T"
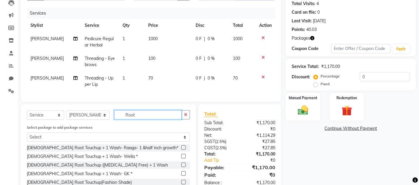
scroll to position [99, 0]
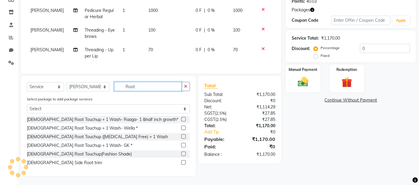
type input "Root"
click at [182, 127] on label at bounding box center [183, 128] width 4 height 4
click at [182, 127] on input "checkbox" at bounding box center [183, 129] width 4 height 4
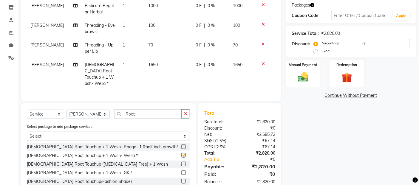
checkbox input "false"
click at [164, 67] on td "1650" at bounding box center [168, 74] width 47 height 32
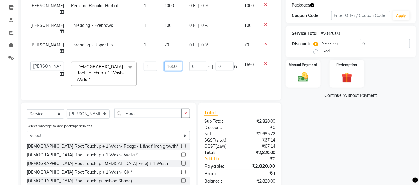
click at [170, 65] on input "1650" at bounding box center [173, 66] width 18 height 9
type input "1200"
click at [209, 73] on td "0 F | 0 %" at bounding box center [213, 74] width 55 height 32
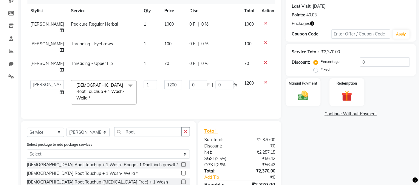
scroll to position [66, 0]
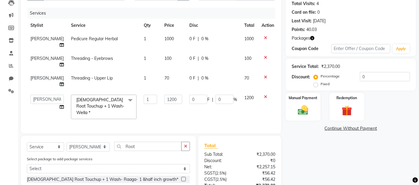
click at [213, 38] on div "0 F | 0 %" at bounding box center [214, 39] width 48 height 6
select select "72243"
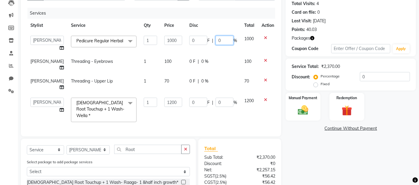
click at [217, 39] on input "0" at bounding box center [225, 40] width 18 height 9
type input "20"
click at [235, 70] on td "0 F | 0 %" at bounding box center [213, 65] width 55 height 20
select select "72243"
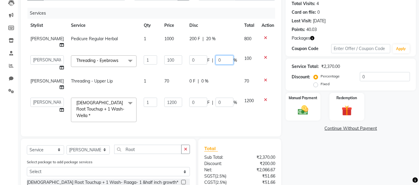
click at [220, 61] on input "0" at bounding box center [225, 60] width 18 height 9
type input "20"
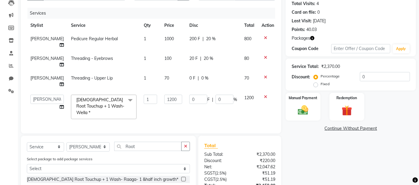
click at [231, 83] on td "0 F | 0 %" at bounding box center [213, 82] width 55 height 20
select select "72243"
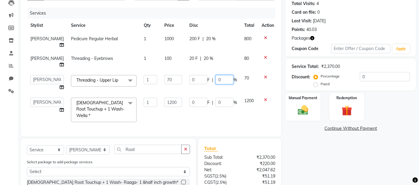
click at [221, 78] on input "0" at bounding box center [225, 79] width 18 height 9
type input "20"
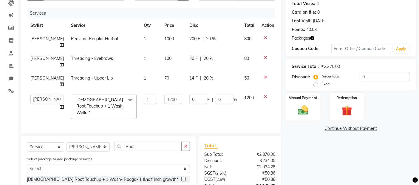
click at [222, 88] on td "14 F | 20 %" at bounding box center [213, 82] width 55 height 20
select select "72243"
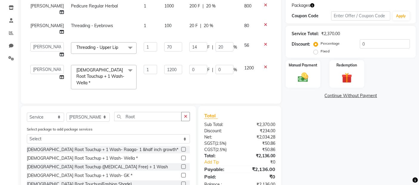
scroll to position [128, 0]
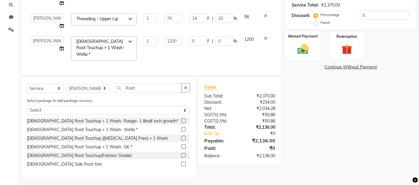
click at [303, 51] on img at bounding box center [304, 49] width 18 height 13
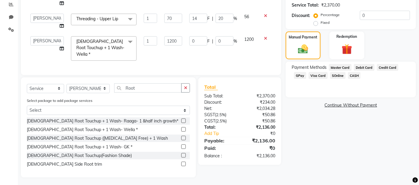
click at [365, 67] on span "Debit Card" at bounding box center [364, 67] width 21 height 7
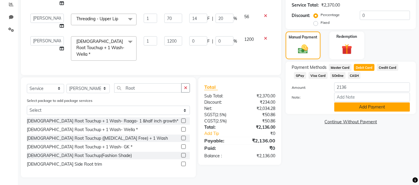
click at [360, 110] on button "Add Payment" at bounding box center [373, 107] width 76 height 9
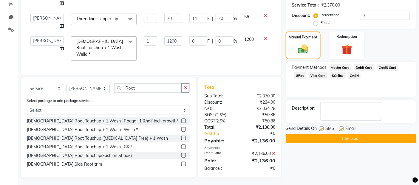
click at [321, 129] on label at bounding box center [321, 129] width 4 height 4
click at [321, 129] on input "checkbox" at bounding box center [321, 129] width 4 height 4
checkbox input "false"
click at [344, 129] on label at bounding box center [341, 129] width 4 height 4
click at [343, 129] on input "checkbox" at bounding box center [341, 129] width 4 height 4
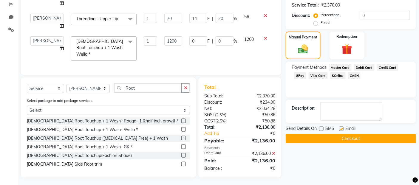
checkbox input "false"
click at [341, 137] on button "Checkout" at bounding box center [351, 138] width 130 height 9
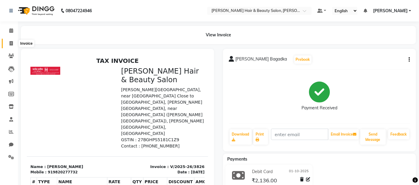
click at [12, 43] on icon at bounding box center [11, 43] width 3 height 4
select select "service"
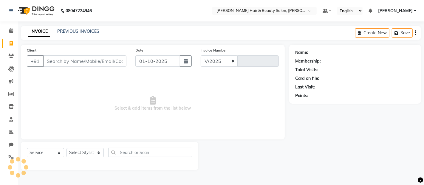
select select "7927"
type input "3827"
click at [64, 62] on input "Client" at bounding box center [85, 61] width 84 height 11
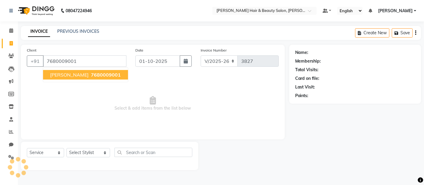
type input "7680009001"
select select "1: Object"
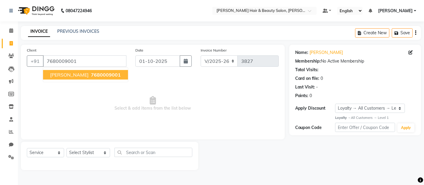
click at [74, 78] on button "[PERSON_NAME] 7680009001" at bounding box center [85, 75] width 85 height 10
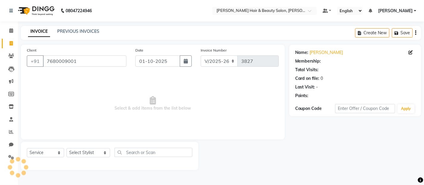
select select "1: Object"
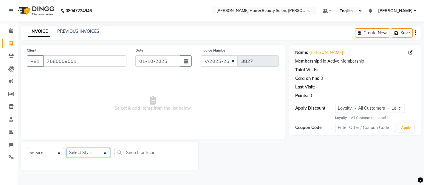
click at [98, 154] on select "Select Stylist [PERSON_NAME] Zibral [PERSON_NAME] [PERSON_NAME] [PERSON_NAME] […" at bounding box center [89, 152] width 44 height 9
select select "72247"
click at [67, 149] on select "Select Stylist [PERSON_NAME] Zibral [PERSON_NAME] [PERSON_NAME] [PERSON_NAME] […" at bounding box center [89, 152] width 44 height 9
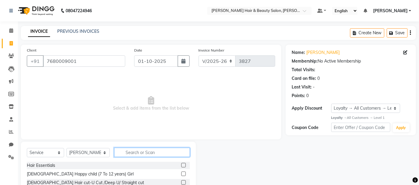
click at [133, 152] on input "text" at bounding box center [152, 152] width 76 height 9
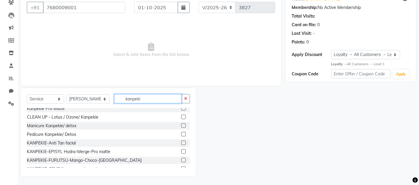
scroll to position [66, 0]
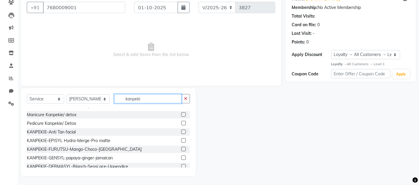
type input "kanpeki"
click at [181, 150] on label at bounding box center [183, 149] width 4 height 4
click at [181, 150] on input "checkbox" at bounding box center [183, 150] width 4 height 4
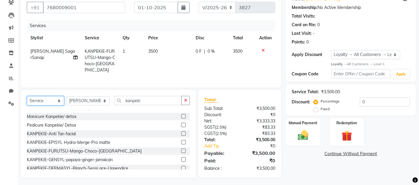
click at [58, 101] on select "Select Service Product Membership Package Voucher Prepaid Gift Card" at bounding box center [45, 100] width 37 height 9
click at [27, 96] on select "Select Service Product Membership Package Voucher Prepaid Gift Card" at bounding box center [45, 100] width 37 height 9
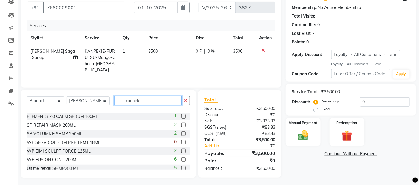
click at [145, 100] on input "kanpeki" at bounding box center [148, 100] width 68 height 9
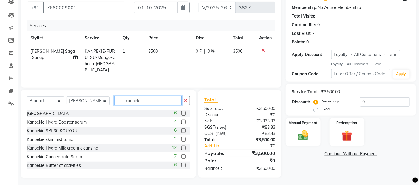
scroll to position [33, 0]
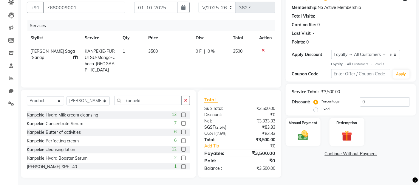
click at [181, 140] on label at bounding box center [183, 141] width 4 height 4
click at [181, 140] on input "checkbox" at bounding box center [183, 141] width 4 height 4
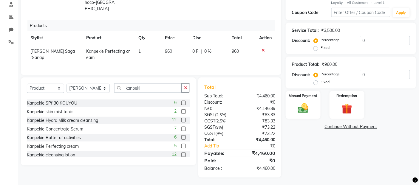
scroll to position [0, 0]
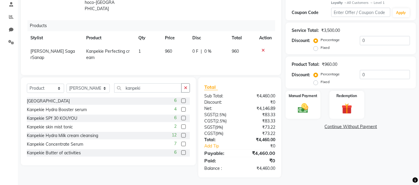
click at [181, 134] on label at bounding box center [183, 135] width 4 height 4
click at [181, 134] on input "checkbox" at bounding box center [183, 136] width 4 height 4
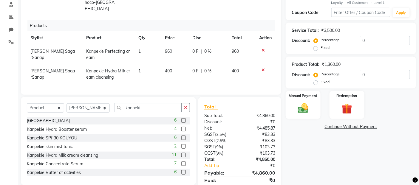
click at [216, 68] on div "0 F | 0 %" at bounding box center [209, 71] width 33 height 6
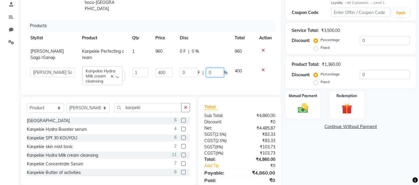
click at [216, 68] on input "0" at bounding box center [215, 72] width 18 height 9
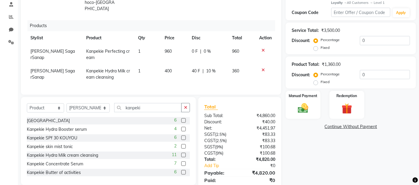
click at [217, 49] on td "0 F | 0 %" at bounding box center [208, 55] width 40 height 20
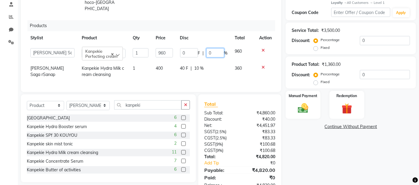
click at [216, 48] on input "0" at bounding box center [216, 52] width 18 height 9
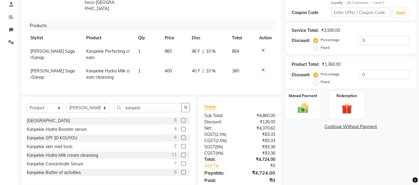
click at [216, 64] on td "40 F | 10 %" at bounding box center [208, 74] width 40 height 20
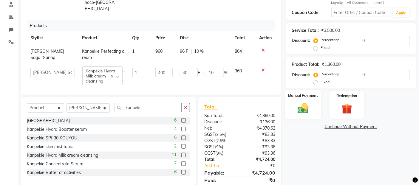
click at [300, 111] on img at bounding box center [304, 108] width 18 height 13
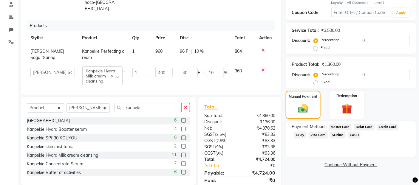
click at [296, 135] on span "GPay" at bounding box center [300, 135] width 12 height 7
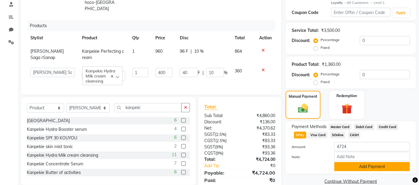
click at [370, 169] on button "Add Payment" at bounding box center [373, 166] width 76 height 9
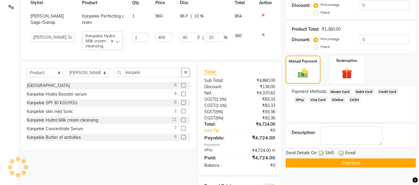
scroll to position [177, 0]
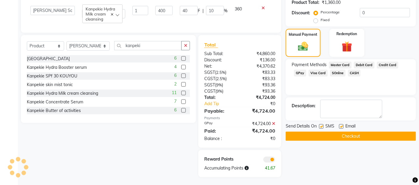
click at [321, 127] on label at bounding box center [321, 126] width 4 height 4
click at [321, 127] on input "checkbox" at bounding box center [321, 127] width 4 height 4
click at [341, 127] on label at bounding box center [341, 126] width 4 height 4
click at [341, 127] on input "checkbox" at bounding box center [341, 127] width 4 height 4
click at [339, 133] on button "Checkout" at bounding box center [351, 136] width 130 height 9
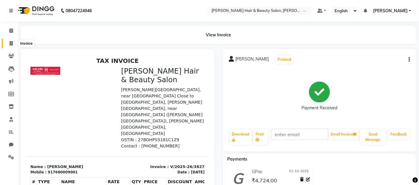
click at [11, 43] on icon at bounding box center [11, 43] width 3 height 4
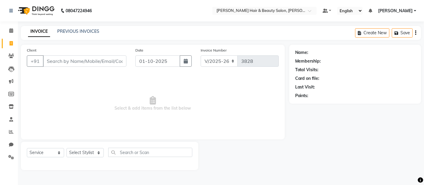
click at [94, 59] on input "Client" at bounding box center [85, 61] width 84 height 11
click at [105, 60] on span "Add Client" at bounding box center [111, 61] width 24 height 6
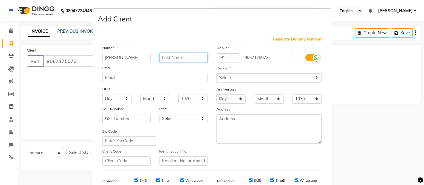
click at [169, 59] on input "text" at bounding box center [184, 57] width 48 height 9
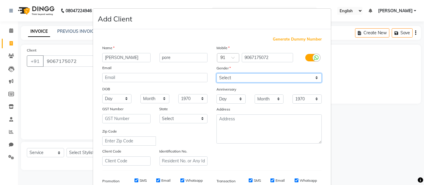
click at [315, 77] on select "Select [DEMOGRAPHIC_DATA] [DEMOGRAPHIC_DATA] Other Prefer Not To Say" at bounding box center [269, 77] width 105 height 9
click at [217, 73] on select "Select [DEMOGRAPHIC_DATA] [DEMOGRAPHIC_DATA] Other Prefer Not To Say" at bounding box center [269, 77] width 105 height 9
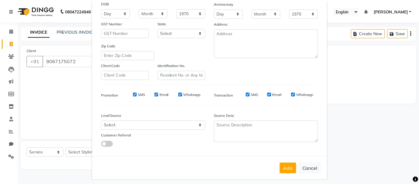
scroll to position [90, 0]
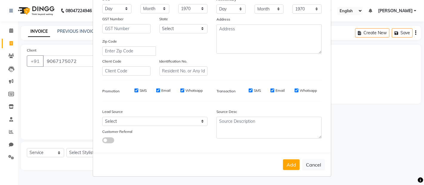
click at [254, 90] on label "SMS" at bounding box center [257, 90] width 7 height 5
click at [253, 90] on input "SMS" at bounding box center [251, 91] width 4 height 4
click at [284, 164] on button "Add" at bounding box center [291, 165] width 17 height 11
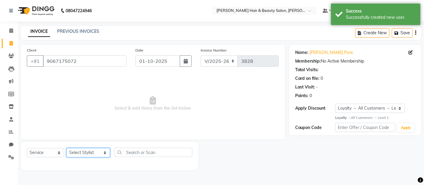
click at [96, 153] on select "Select Stylist [PERSON_NAME] Zibral [PERSON_NAME] [PERSON_NAME] [PERSON_NAME] […" at bounding box center [89, 152] width 44 height 9
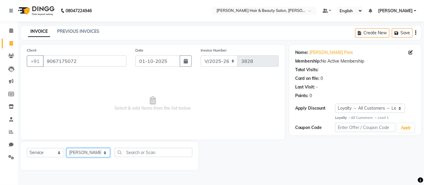
click at [67, 149] on select "Select Stylist [PERSON_NAME] Zibral [PERSON_NAME] [PERSON_NAME] [PERSON_NAME] […" at bounding box center [89, 152] width 44 height 9
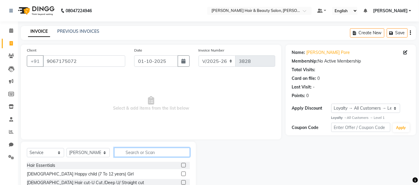
click at [154, 150] on input "text" at bounding box center [152, 152] width 76 height 9
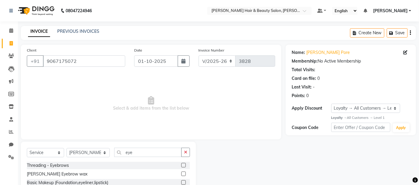
click at [185, 166] on label at bounding box center [183, 165] width 4 height 4
click at [185, 166] on input "checkbox" at bounding box center [183, 166] width 4 height 4
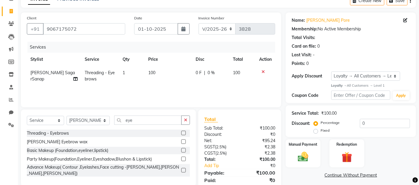
scroll to position [53, 0]
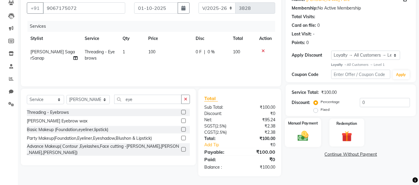
click at [304, 138] on img at bounding box center [304, 136] width 18 height 13
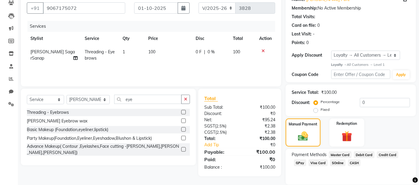
click at [354, 162] on span "CASH" at bounding box center [354, 163] width 13 height 7
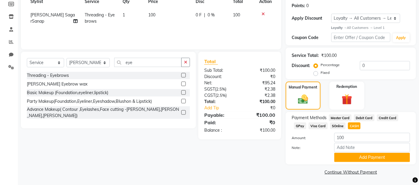
scroll to position [91, 0]
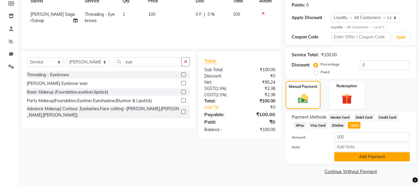
click at [365, 158] on button "Add Payment" at bounding box center [373, 157] width 76 height 9
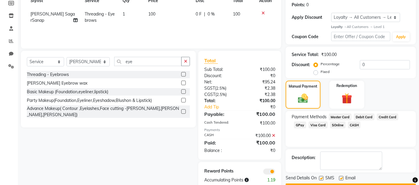
click at [321, 178] on label at bounding box center [321, 178] width 4 height 4
click at [321, 178] on input "checkbox" at bounding box center [321, 179] width 4 height 4
click at [342, 178] on label at bounding box center [341, 178] width 4 height 4
click at [342, 178] on input "checkbox" at bounding box center [341, 179] width 4 height 4
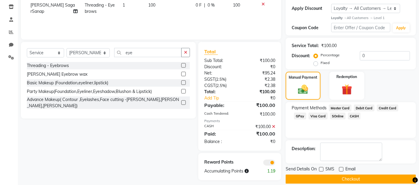
scroll to position [108, 0]
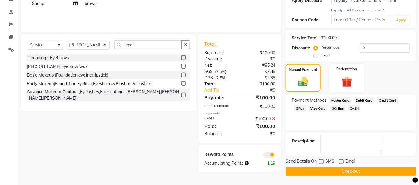
click at [336, 173] on button "Checkout" at bounding box center [351, 171] width 130 height 9
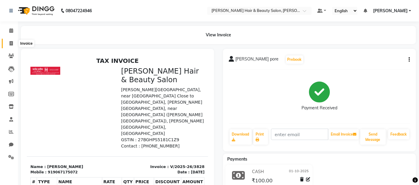
click at [10, 44] on icon at bounding box center [11, 43] width 3 height 4
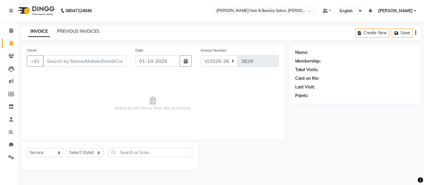
click at [84, 29] on link "PREVIOUS INVOICES" at bounding box center [78, 31] width 42 height 5
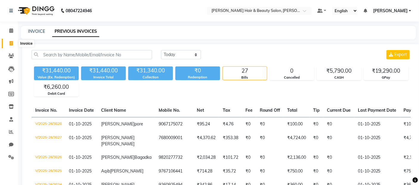
drag, startPoint x: 11, startPoint y: 43, endPoint x: 9, endPoint y: 45, distance: 3.1
click at [10, 43] on icon at bounding box center [11, 43] width 3 height 4
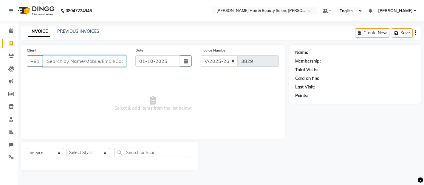
click at [88, 59] on input "Client" at bounding box center [85, 61] width 84 height 11
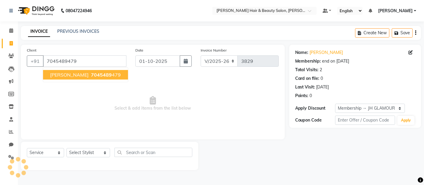
click at [79, 75] on span "[PERSON_NAME]" at bounding box center [69, 75] width 39 height 6
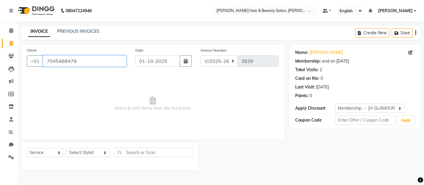
click at [83, 62] on input "7045489479" at bounding box center [85, 61] width 84 height 11
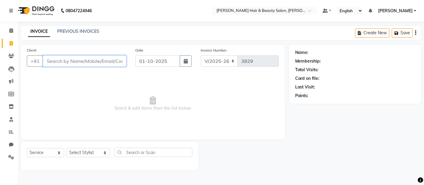
click at [83, 59] on input "Client" at bounding box center [85, 61] width 84 height 11
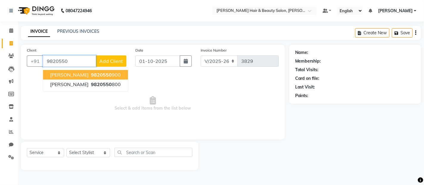
click at [81, 73] on button "[PERSON_NAME] 9820550 900" at bounding box center [85, 75] width 85 height 10
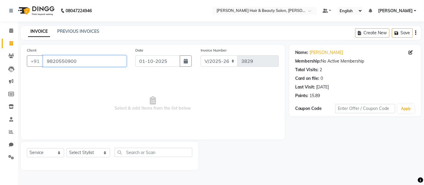
click at [83, 56] on input "9820550900" at bounding box center [85, 61] width 84 height 11
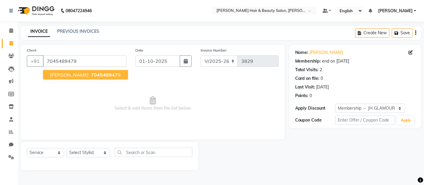
click at [67, 76] on span "[PERSON_NAME]" at bounding box center [69, 75] width 39 height 6
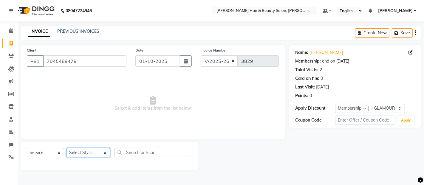
click at [97, 154] on select "Select Stylist [PERSON_NAME] Zibral [PERSON_NAME] [PERSON_NAME] [PERSON_NAME] […" at bounding box center [89, 152] width 44 height 9
click at [67, 149] on select "Select Stylist [PERSON_NAME] Zibral [PERSON_NAME] [PERSON_NAME] [PERSON_NAME] […" at bounding box center [89, 152] width 44 height 9
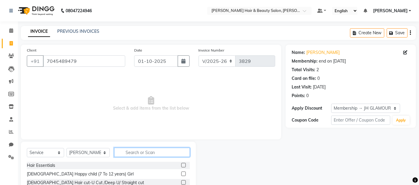
click at [130, 151] on input "text" at bounding box center [152, 152] width 76 height 9
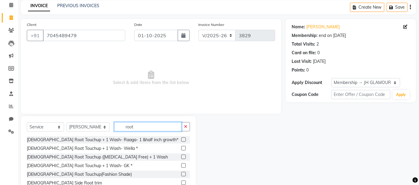
scroll to position [46, 0]
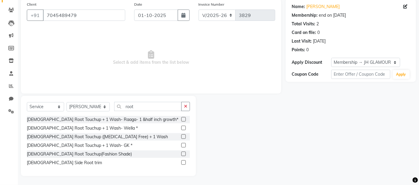
click at [183, 144] on label at bounding box center [183, 145] width 4 height 4
click at [183, 144] on input "checkbox" at bounding box center [183, 146] width 4 height 4
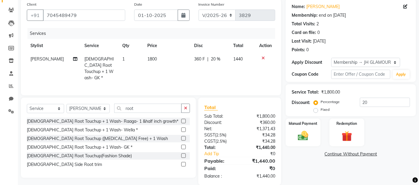
click at [159, 60] on td "1800" at bounding box center [167, 69] width 47 height 32
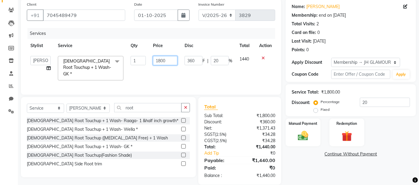
click at [171, 60] on input "1800" at bounding box center [165, 60] width 24 height 9
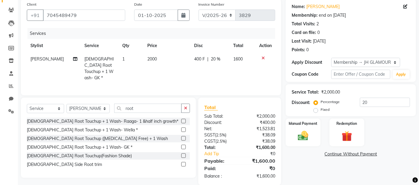
click at [185, 75] on tr "[PERSON_NAME] [DEMOGRAPHIC_DATA] Root Touchup + 1 Wash- GK * 1 2000 400 F | 20 …" at bounding box center [151, 69] width 249 height 32
click at [144, 107] on input "root" at bounding box center [148, 108] width 68 height 9
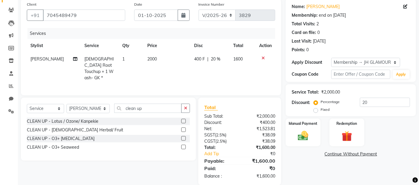
click at [184, 120] on label at bounding box center [183, 121] width 4 height 4
click at [184, 120] on input "checkbox" at bounding box center [183, 122] width 4 height 4
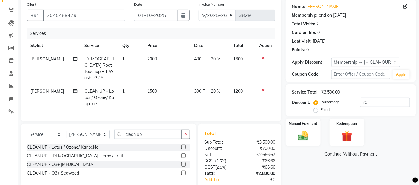
click at [263, 88] on icon at bounding box center [263, 90] width 3 height 4
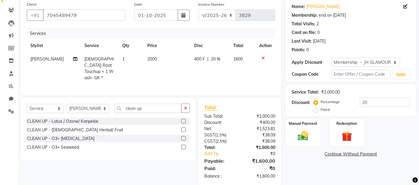
click at [184, 138] on label at bounding box center [183, 138] width 4 height 4
click at [184, 138] on input "checkbox" at bounding box center [183, 139] width 4 height 4
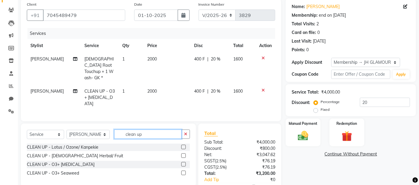
click at [151, 130] on input "clean up" at bounding box center [148, 134] width 68 height 9
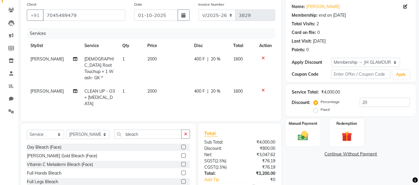
click at [181, 145] on label at bounding box center [183, 147] width 4 height 4
click at [181, 146] on input "checkbox" at bounding box center [183, 148] width 4 height 4
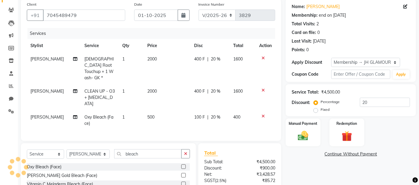
click at [165, 111] on td "500" at bounding box center [167, 121] width 47 height 20
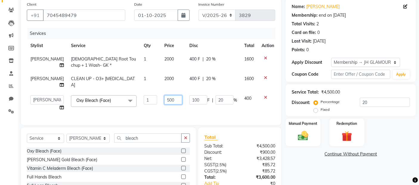
click at [167, 101] on input "500" at bounding box center [173, 100] width 18 height 9
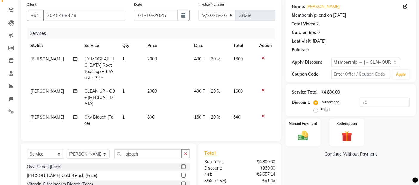
click at [164, 111] on td "800" at bounding box center [167, 121] width 47 height 20
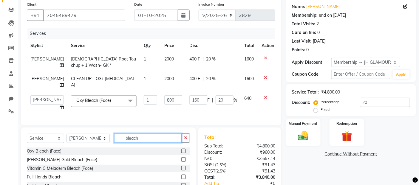
click at [141, 143] on input "bleach" at bounding box center [148, 138] width 68 height 9
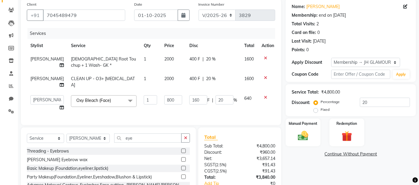
click at [185, 153] on label at bounding box center [183, 151] width 4 height 4
click at [185, 153] on input "checkbox" at bounding box center [183, 152] width 4 height 4
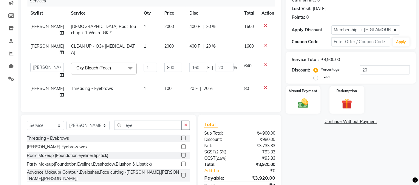
scroll to position [110, 0]
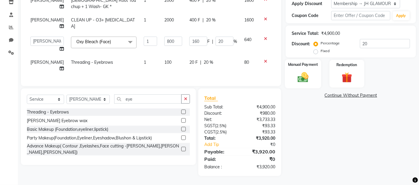
click at [302, 72] on img at bounding box center [304, 77] width 18 height 13
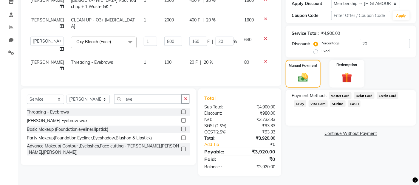
click at [299, 101] on span "GPay" at bounding box center [300, 104] width 12 height 7
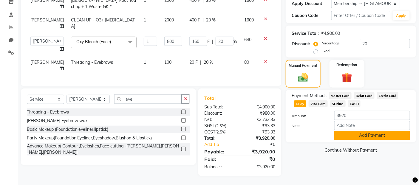
click at [353, 131] on button "Add Payment" at bounding box center [373, 135] width 76 height 9
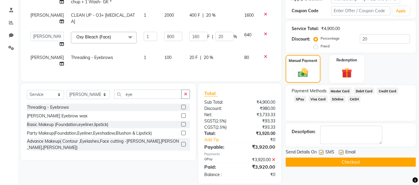
click at [323, 153] on label at bounding box center [321, 152] width 4 height 4
click at [323, 153] on input "checkbox" at bounding box center [321, 153] width 4 height 4
click at [342, 151] on label at bounding box center [341, 152] width 4 height 4
click at [342, 151] on input "checkbox" at bounding box center [341, 153] width 4 height 4
click at [341, 159] on button "Checkout" at bounding box center [351, 162] width 130 height 9
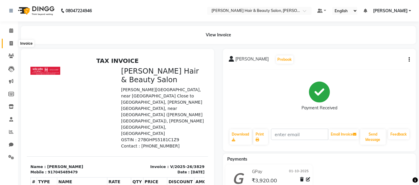
click at [12, 42] on icon at bounding box center [11, 43] width 3 height 4
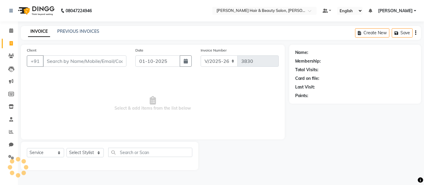
click at [69, 63] on input "Client" at bounding box center [85, 61] width 84 height 11
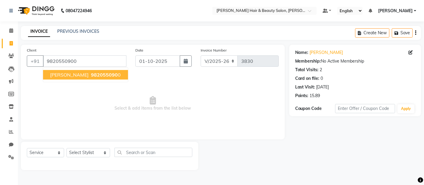
click at [91, 75] on span "982055090" at bounding box center [104, 75] width 27 height 6
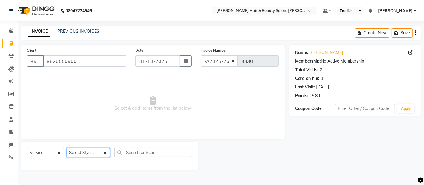
click at [97, 154] on select "Select Stylist [PERSON_NAME] Zibral [PERSON_NAME] [PERSON_NAME] [PERSON_NAME] […" at bounding box center [89, 152] width 44 height 9
click at [67, 149] on select "Select Stylist [PERSON_NAME] Zibral [PERSON_NAME] [PERSON_NAME] [PERSON_NAME] […" at bounding box center [89, 152] width 44 height 9
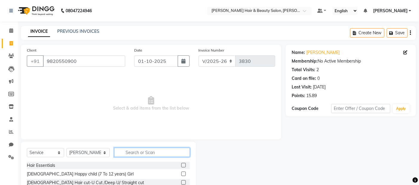
click at [141, 151] on input "text" at bounding box center [152, 152] width 76 height 9
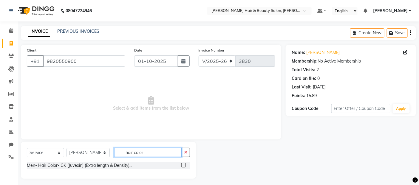
click at [127, 153] on input "hair color" at bounding box center [148, 152] width 68 height 9
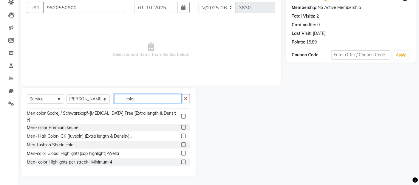
scroll to position [232, 0]
click at [181, 114] on label at bounding box center [183, 116] width 4 height 4
click at [181, 115] on input "checkbox" at bounding box center [183, 117] width 4 height 4
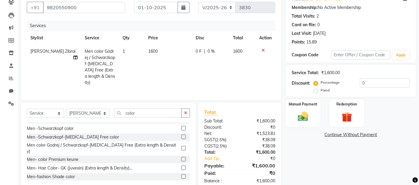
scroll to position [199, 0]
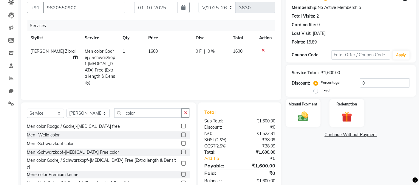
click at [262, 48] on icon at bounding box center [263, 50] width 3 height 4
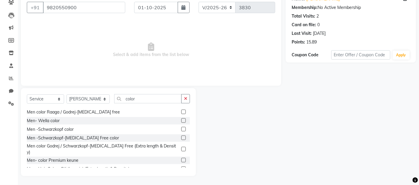
click at [181, 119] on label at bounding box center [183, 121] width 4 height 4
click at [181, 119] on input "checkbox" at bounding box center [183, 121] width 4 height 4
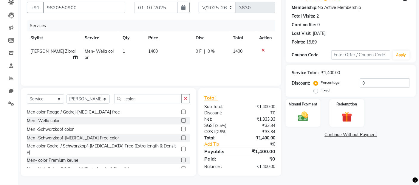
click at [162, 50] on td "1400" at bounding box center [168, 55] width 47 height 20
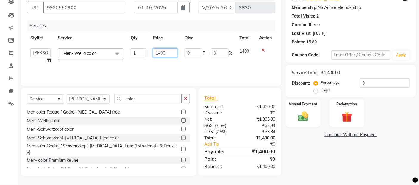
click at [160, 54] on input "1400" at bounding box center [165, 52] width 24 height 9
click at [208, 70] on div "Services Stylist Service Qty Price Disc Total Action [PERSON_NAME] Zibral [PERS…" at bounding box center [151, 50] width 249 height 60
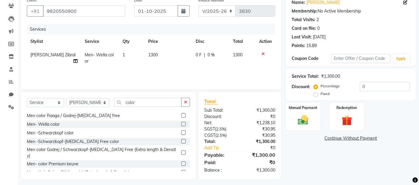
scroll to position [54, 0]
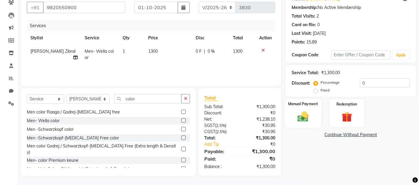
click at [302, 120] on img at bounding box center [304, 116] width 18 height 13
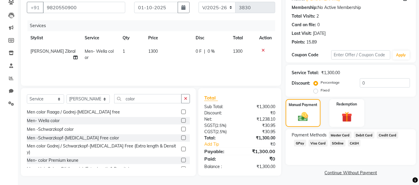
click at [361, 135] on span "Debit Card" at bounding box center [364, 135] width 21 height 7
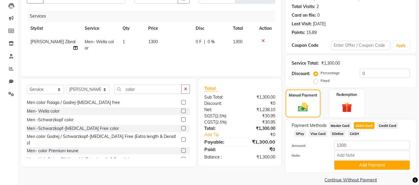
scroll to position [72, 0]
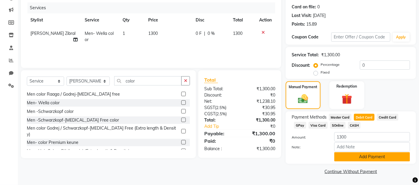
click at [351, 159] on button "Add Payment" at bounding box center [373, 157] width 76 height 9
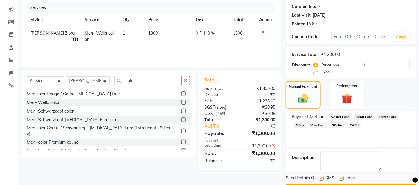
scroll to position [89, 0]
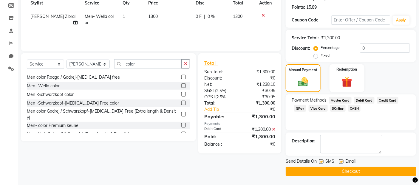
click at [323, 161] on label at bounding box center [321, 162] width 4 height 4
click at [323, 161] on input "checkbox" at bounding box center [321, 162] width 4 height 4
click at [341, 161] on label at bounding box center [341, 162] width 4 height 4
click at [341, 161] on input "checkbox" at bounding box center [341, 162] width 4 height 4
click at [341, 170] on button "Checkout" at bounding box center [351, 171] width 130 height 9
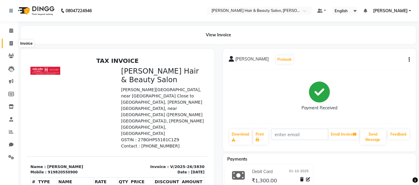
click at [11, 41] on icon at bounding box center [11, 43] width 3 height 4
